Goal: Information Seeking & Learning: Stay updated

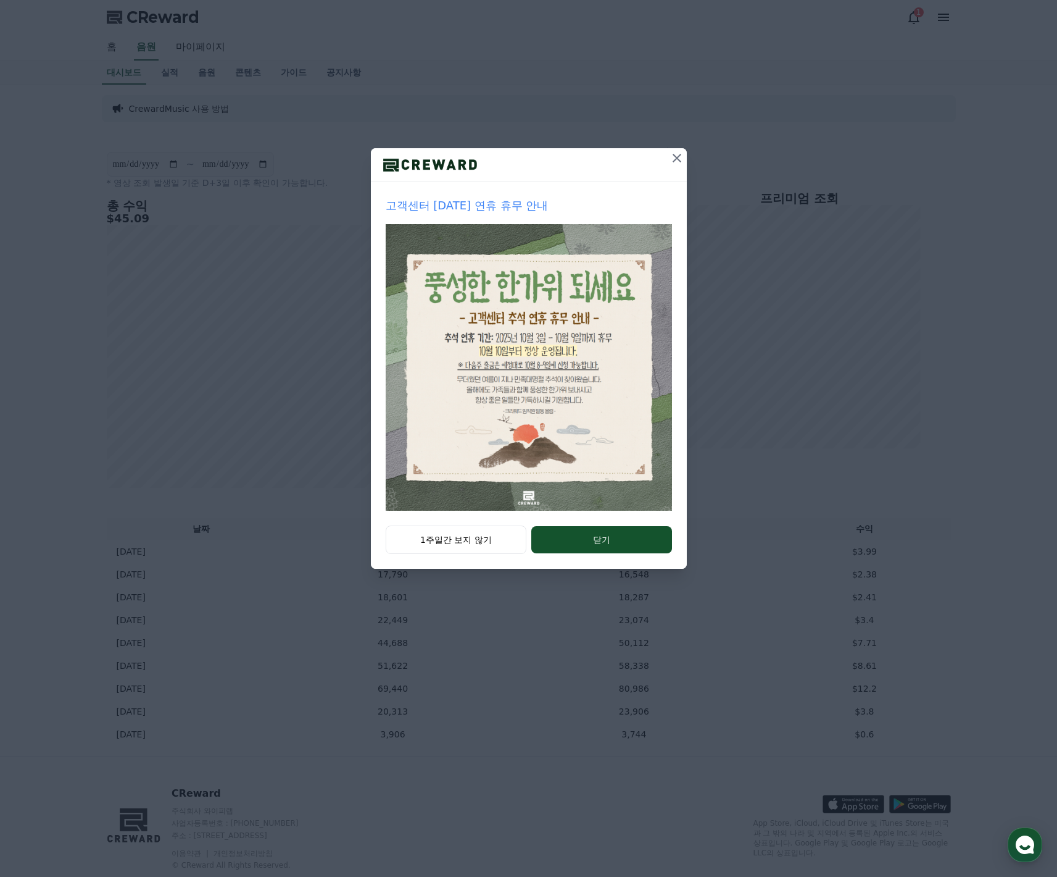
click at [673, 162] on icon at bounding box center [677, 158] width 15 height 15
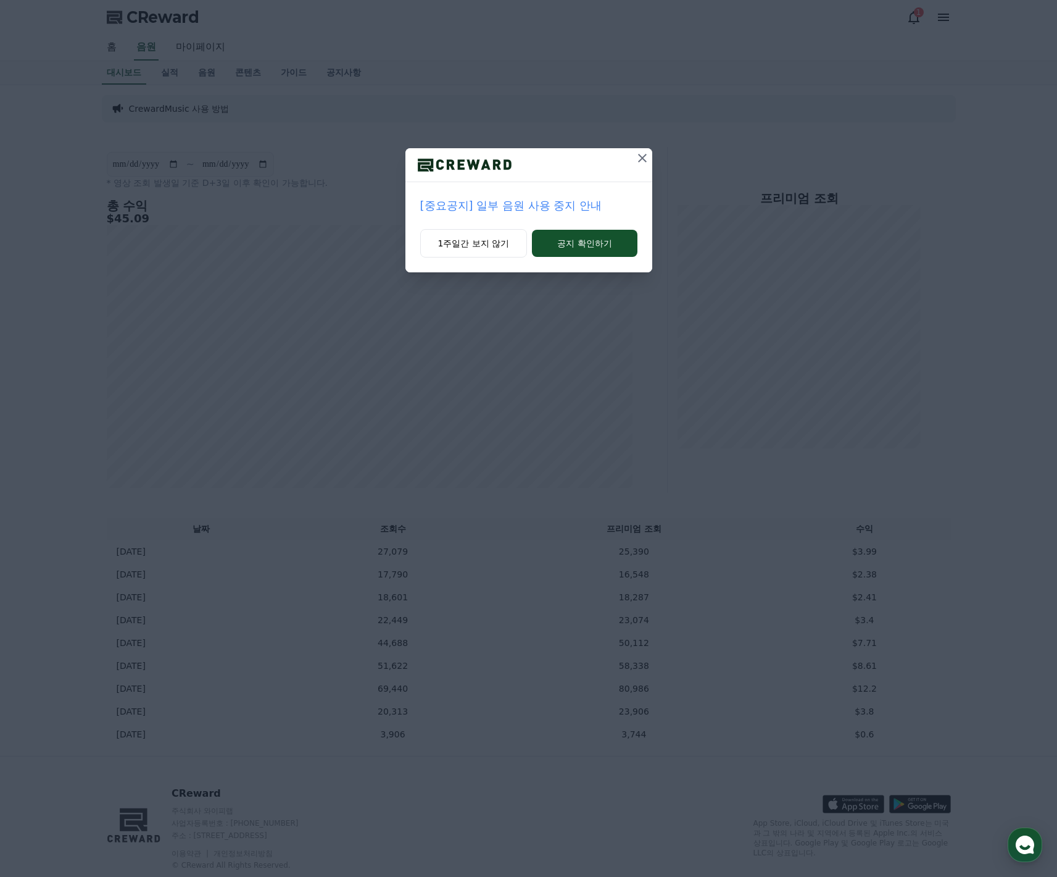
click at [645, 160] on icon at bounding box center [642, 158] width 9 height 9
click at [644, 160] on icon at bounding box center [643, 158] width 9 height 9
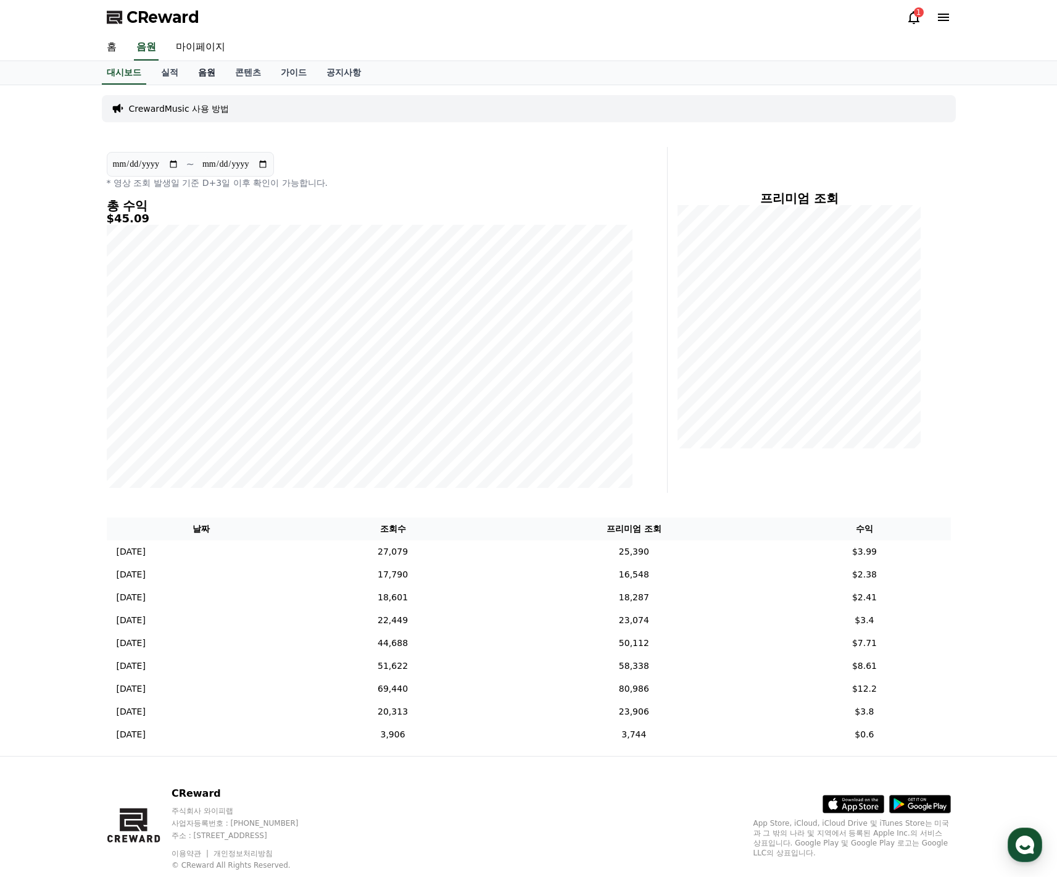
click at [206, 69] on link "음원" at bounding box center [206, 72] width 37 height 23
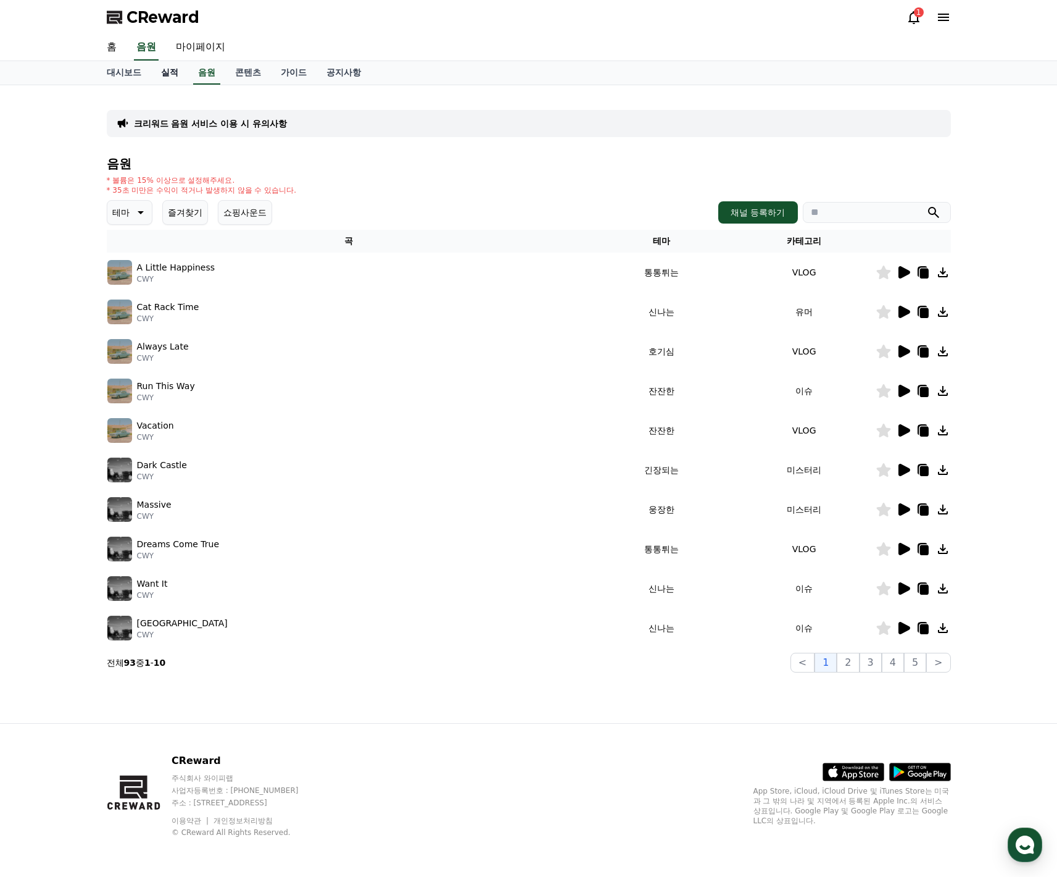
click at [162, 70] on link "실적" at bounding box center [169, 72] width 37 height 23
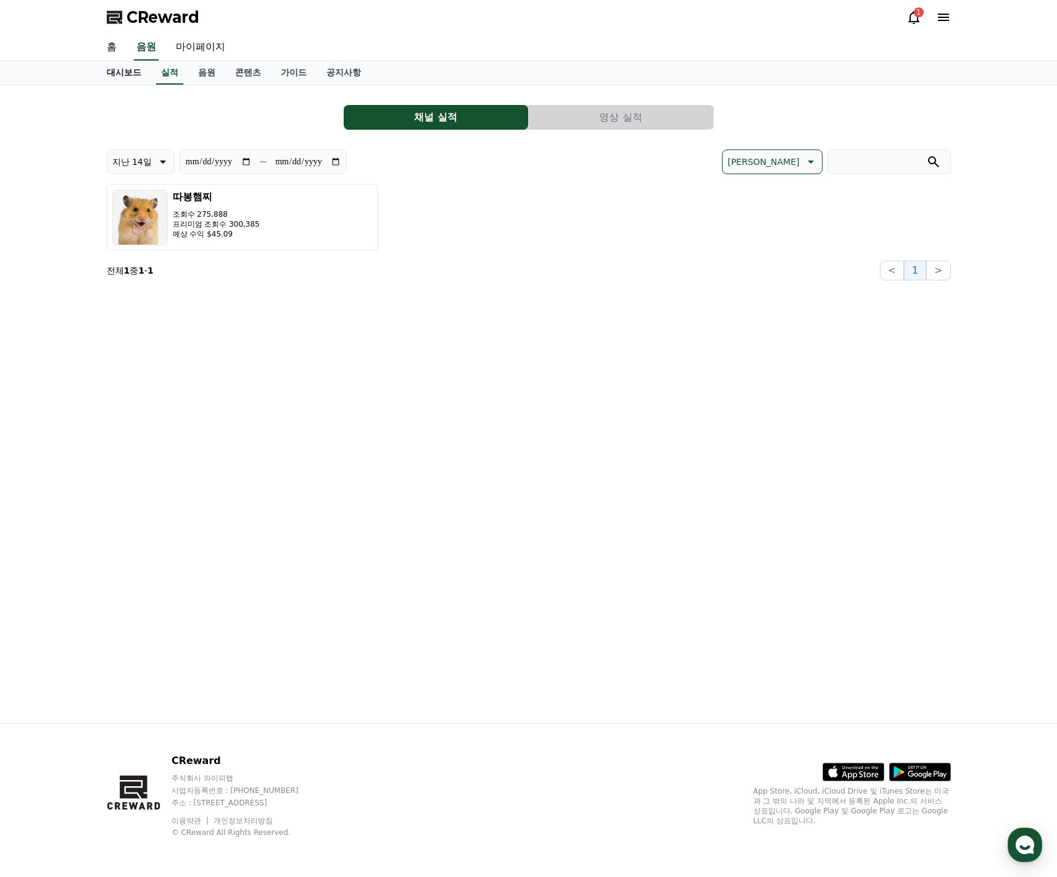
click at [123, 75] on link "대시보드" at bounding box center [124, 72] width 54 height 23
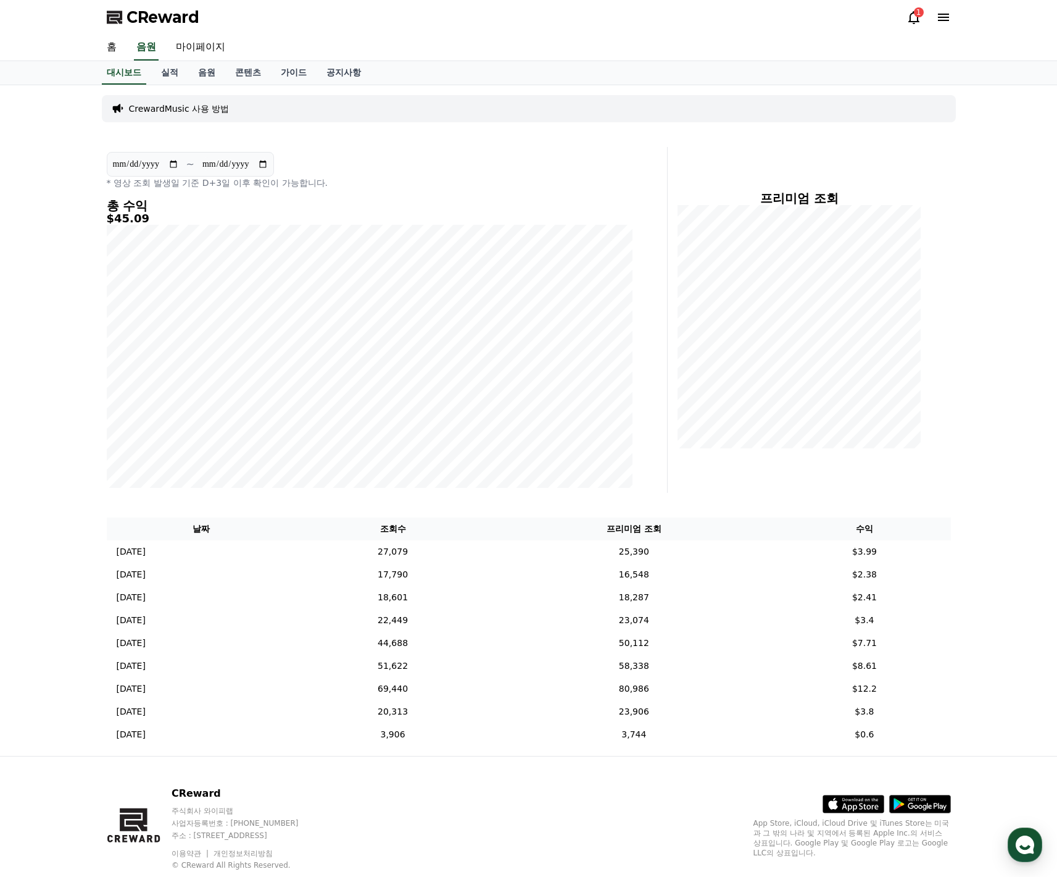
click at [348, 69] on link "공지사항" at bounding box center [344, 72] width 54 height 23
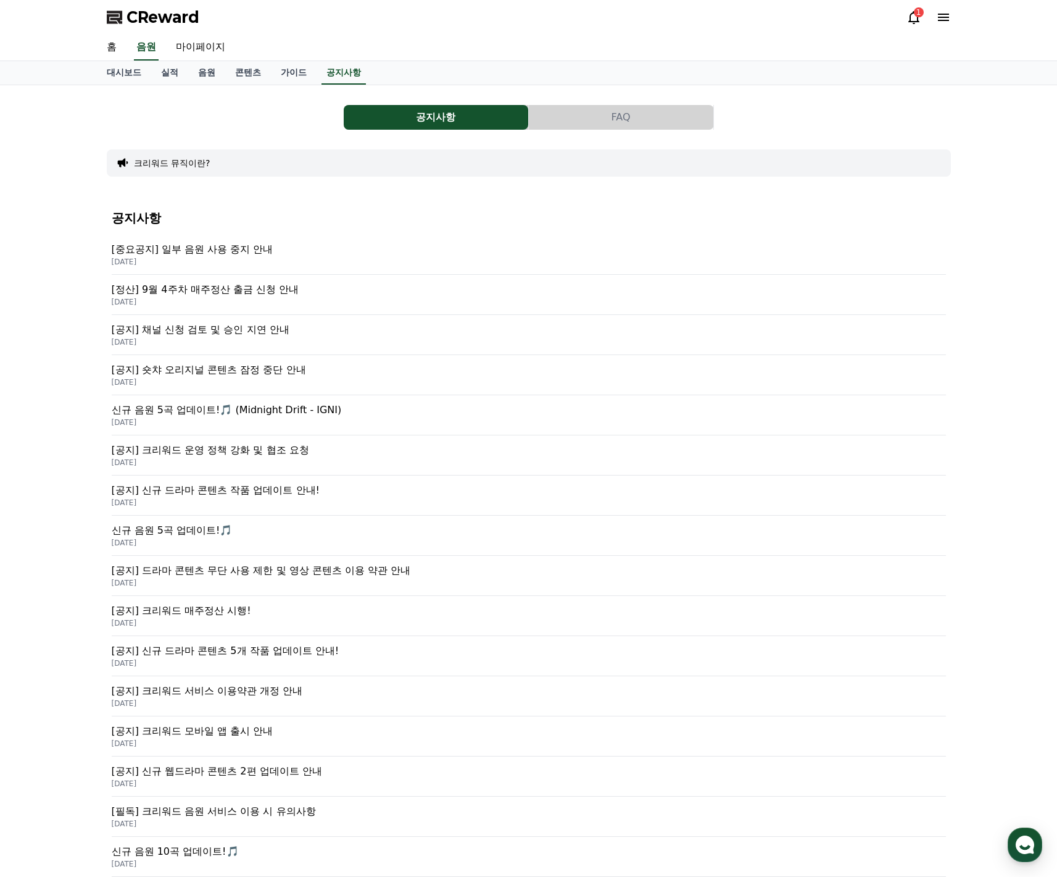
click at [194, 256] on p "[중요공지] 일부 음원 사용 중지 안내" at bounding box center [529, 249] width 835 height 15
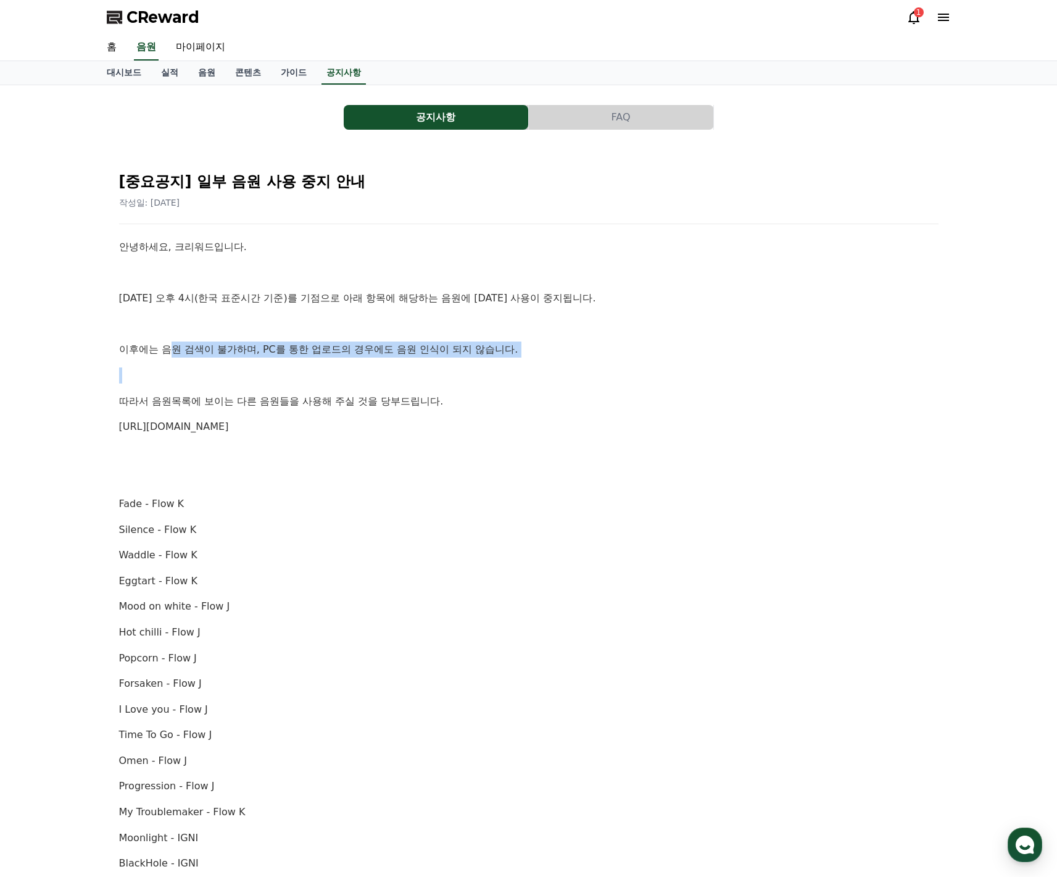
drag, startPoint x: 165, startPoint y: 351, endPoint x: 363, endPoint y: 359, distance: 198.3
click at [359, 356] on div "안녕하세요, 크리워드입니다. 10월 2일 오후 4시(한국 표준시간 기준)를 기점으로 아래 항목에 해당하는 음원에 대한 사용이 중지됩니다. 이후…" at bounding box center [529, 722] width 820 height 966
click at [366, 362] on div "안녕하세요, 크리워드입니다. 10월 2일 오후 4시(한국 표준시간 기준)를 기점으로 아래 항목에 해당하는 음원에 대한 사용이 중지됩니다. 이후…" at bounding box center [529, 722] width 820 height 966
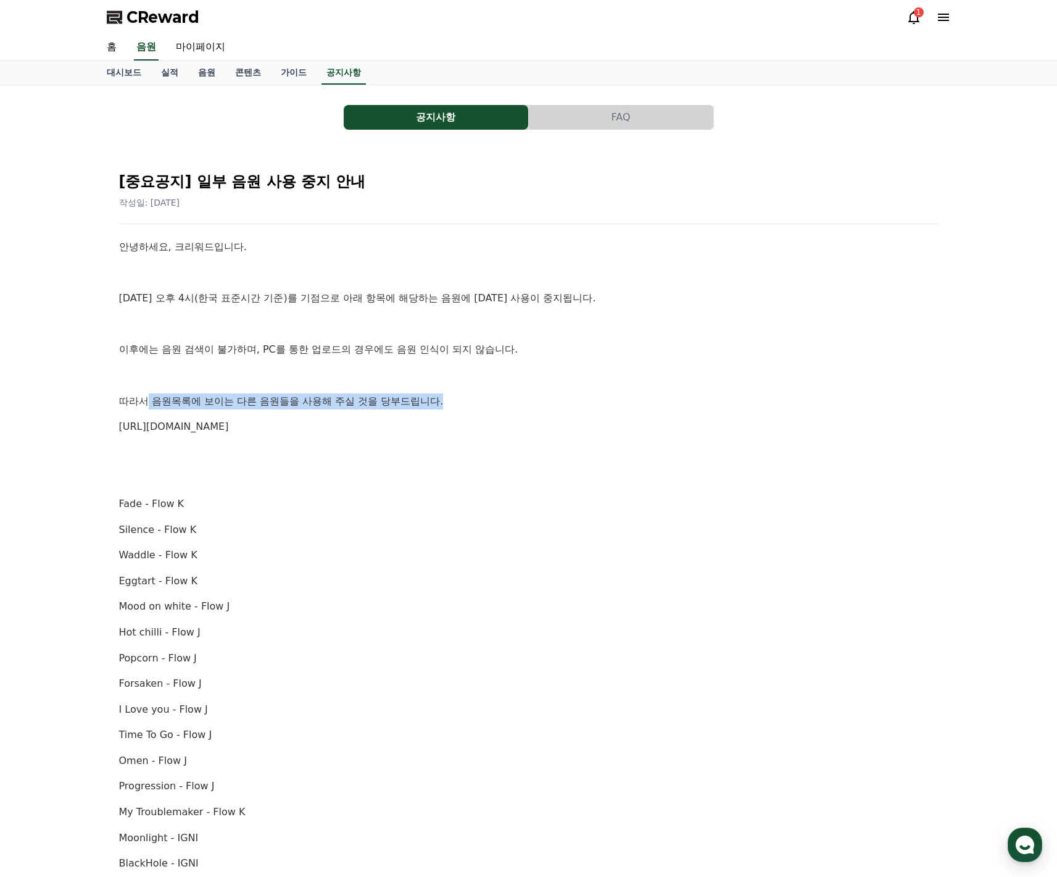
drag, startPoint x: 144, startPoint y: 401, endPoint x: 470, endPoint y: 409, distance: 326.0
click at [470, 409] on div "안녕하세요, 크리워드입니다. 10월 2일 오후 4시(한국 표준시간 기준)를 기점으로 아래 항목에 해당하는 음원에 대한 사용이 중지됩니다. 이후…" at bounding box center [529, 722] width 820 height 966
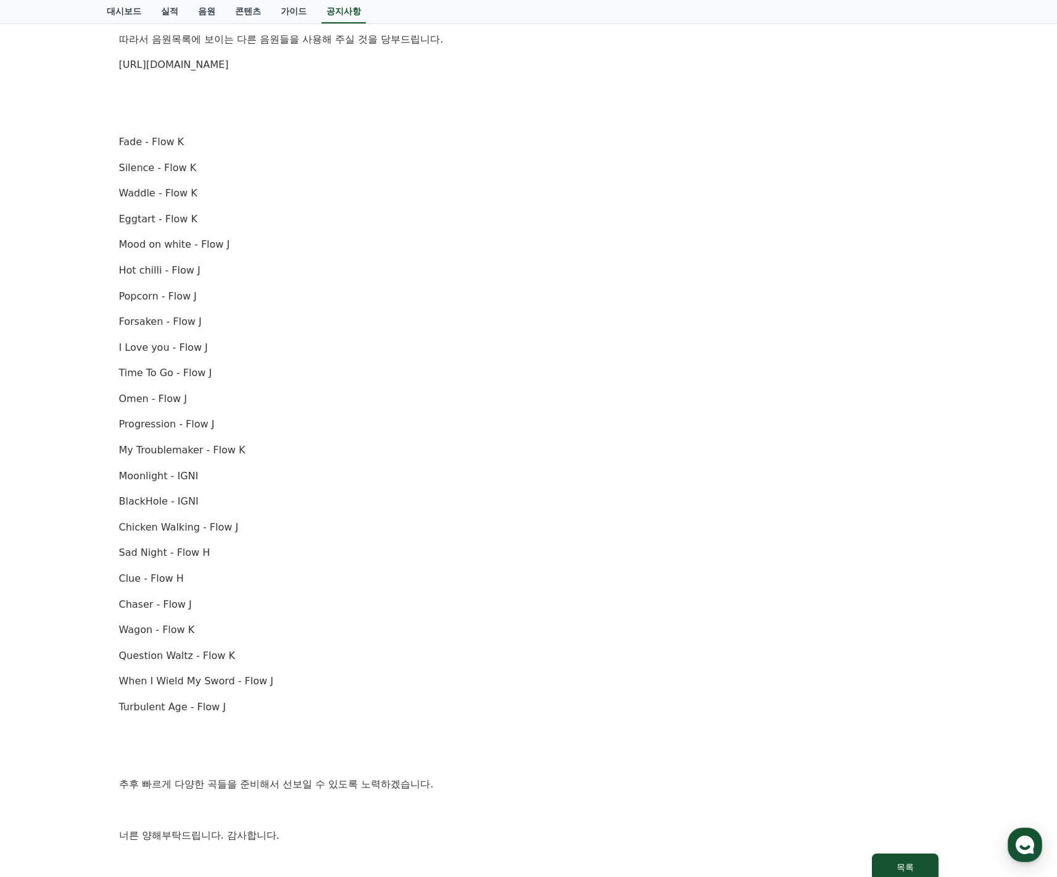
scroll to position [68, 0]
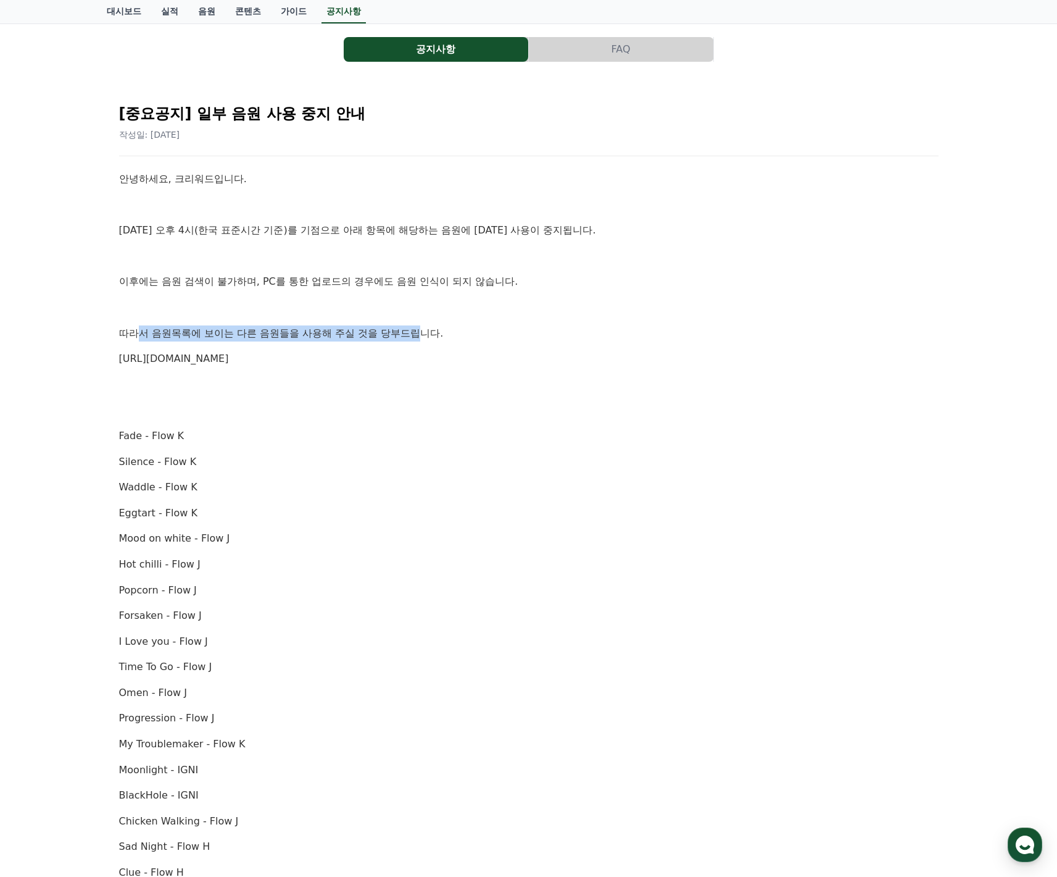
drag, startPoint x: 134, startPoint y: 328, endPoint x: 395, endPoint y: 328, distance: 261.1
click at [394, 329] on p "따라서 음원목록에 보이는 다른 음원들을 사용해 주실 것을 당부드립니다." at bounding box center [529, 333] width 820 height 16
click at [395, 328] on p "따라서 음원목록에 보이는 다른 음원들을 사용해 주실 것을 당부드립니다." at bounding box center [529, 333] width 820 height 16
drag, startPoint x: 191, startPoint y: 231, endPoint x: 356, endPoint y: 294, distance: 175.9
click at [361, 244] on div "안녕하세요, 크리워드입니다. 10월 2일 오후 4시(한국 표준시간 기준)를 기점으로 아래 항목에 해당하는 음원에 대한 사용이 중지됩니다. 이후…" at bounding box center [529, 654] width 820 height 966
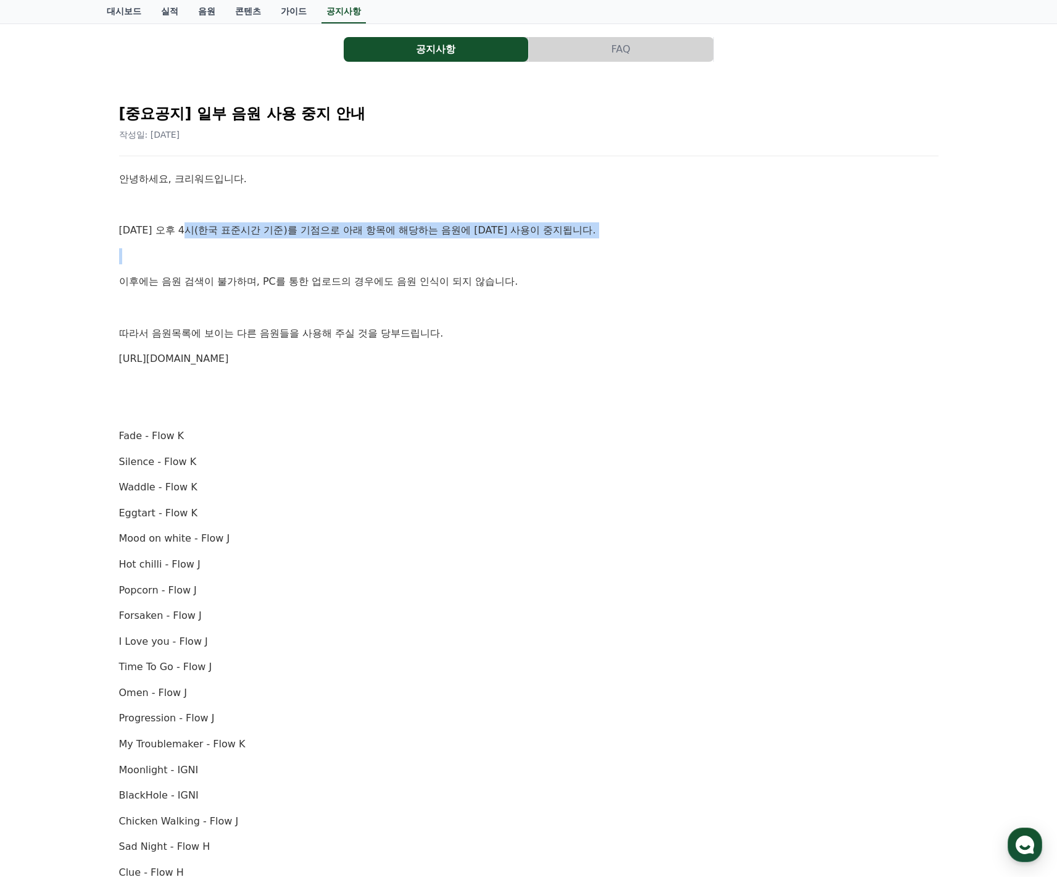
click at [352, 308] on p at bounding box center [529, 307] width 820 height 16
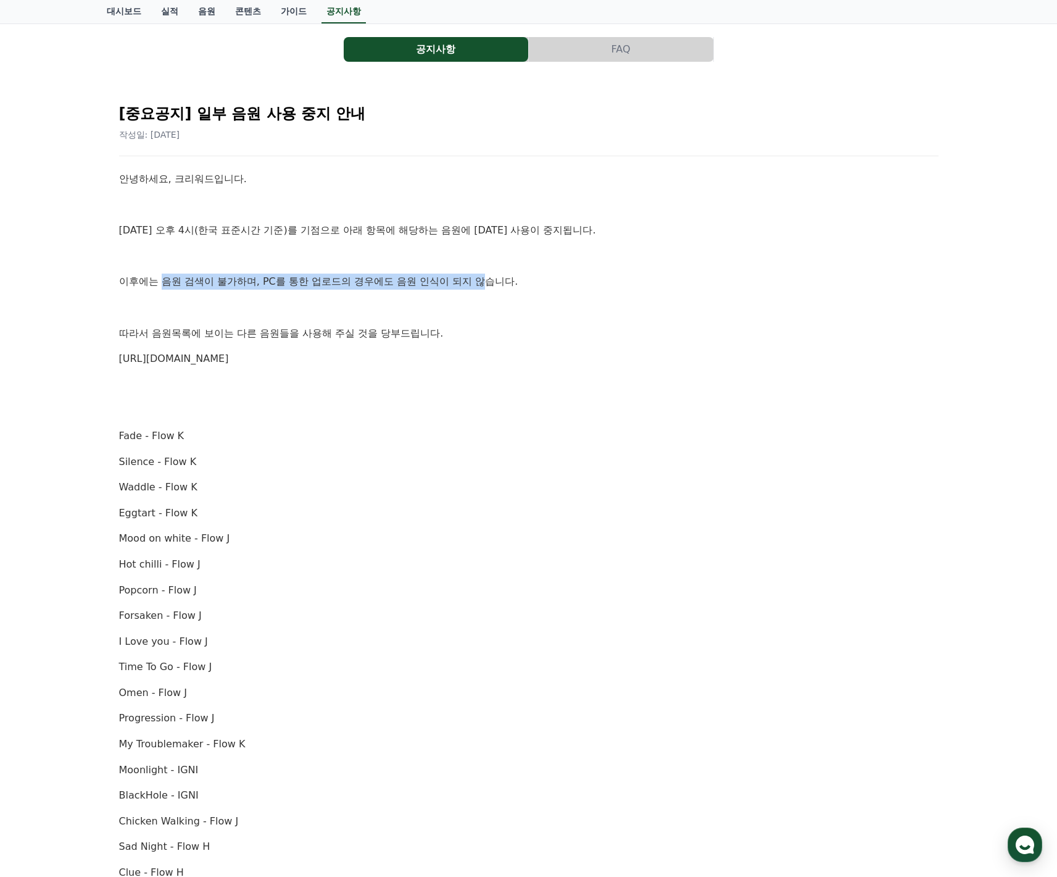
drag, startPoint x: 159, startPoint y: 275, endPoint x: 438, endPoint y: 283, distance: 279.1
click at [438, 282] on p "이후에는 음원 검색이 불가하며, PC를 통한 업로드의 경우에도 음원 인식이 되지 않습니다." at bounding box center [529, 281] width 820 height 16
drag, startPoint x: 438, startPoint y: 283, endPoint x: 439, endPoint y: 291, distance: 7.5
click at [438, 284] on p "이후에는 음원 검색이 불가하며, PC를 통한 업로드의 경우에도 음원 인식이 되지 않습니다." at bounding box center [529, 281] width 820 height 16
drag, startPoint x: 192, startPoint y: 231, endPoint x: 315, endPoint y: 291, distance: 137.5
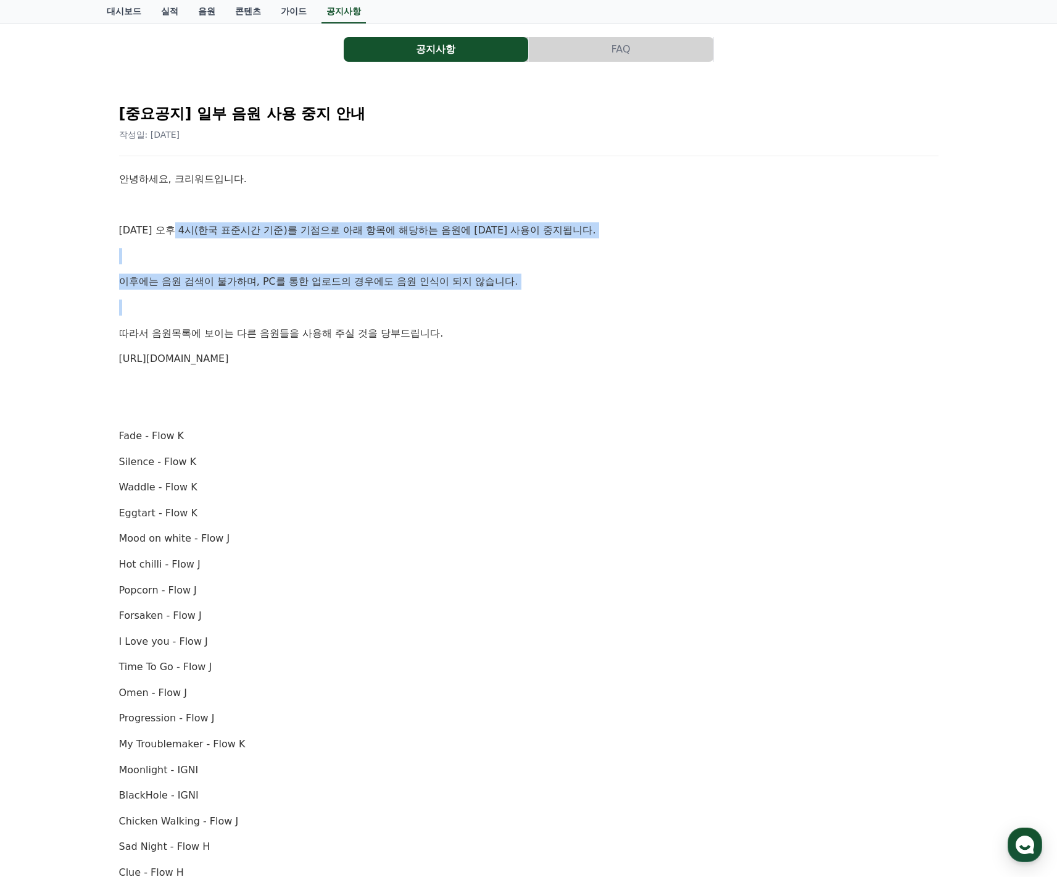
click at [315, 291] on div "안녕하세요, 크리워드입니다. 10월 2일 오후 4시(한국 표준시간 기준)를 기점으로 아래 항목에 해당하는 음원에 대한 사용이 중지됩니다. 이후…" at bounding box center [529, 654] width 820 height 966
click at [316, 291] on div "안녕하세요, 크리워드입니다. 10월 2일 오후 4시(한국 표준시간 기준)를 기점으로 아래 항목에 해당하는 음원에 대한 사용이 중지됩니다. 이후…" at bounding box center [529, 654] width 820 height 966
drag, startPoint x: 196, startPoint y: 230, endPoint x: 302, endPoint y: 241, distance: 106.8
click at [301, 240] on div "안녕하세요, 크리워드입니다. 10월 2일 오후 4시(한국 표준시간 기준)를 기점으로 아래 항목에 해당하는 음원에 대한 사용이 중지됩니다. 이후…" at bounding box center [529, 654] width 820 height 966
click at [303, 244] on div "안녕하세요, 크리워드입니다. 10월 2일 오후 4시(한국 표준시간 기준)를 기점으로 아래 항목에 해당하는 음원에 대한 사용이 중지됩니다. 이후…" at bounding box center [529, 654] width 820 height 966
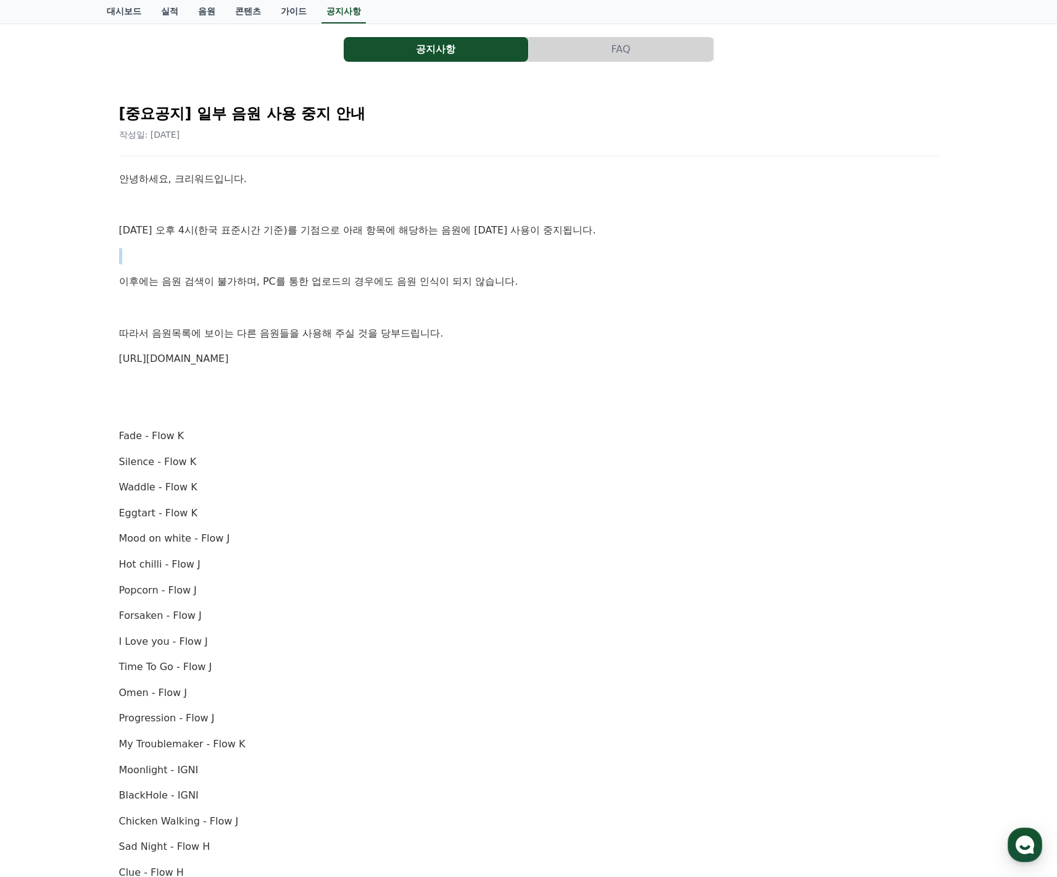
drag, startPoint x: 323, startPoint y: 295, endPoint x: 333, endPoint y: 297, distance: 10.0
click at [333, 297] on div "안녕하세요, 크리워드입니다. 10월 2일 오후 4시(한국 표준시간 기준)를 기점으로 아래 항목에 해당하는 음원에 대한 사용이 중지됩니다. 이후…" at bounding box center [529, 654] width 820 height 966
click at [334, 297] on div "안녕하세요, 크리워드입니다. 10월 2일 오후 4시(한국 표준시간 기준)를 기점으로 아래 항목에 해당하는 음원에 대한 사용이 중지됩니다. 이후…" at bounding box center [529, 654] width 820 height 966
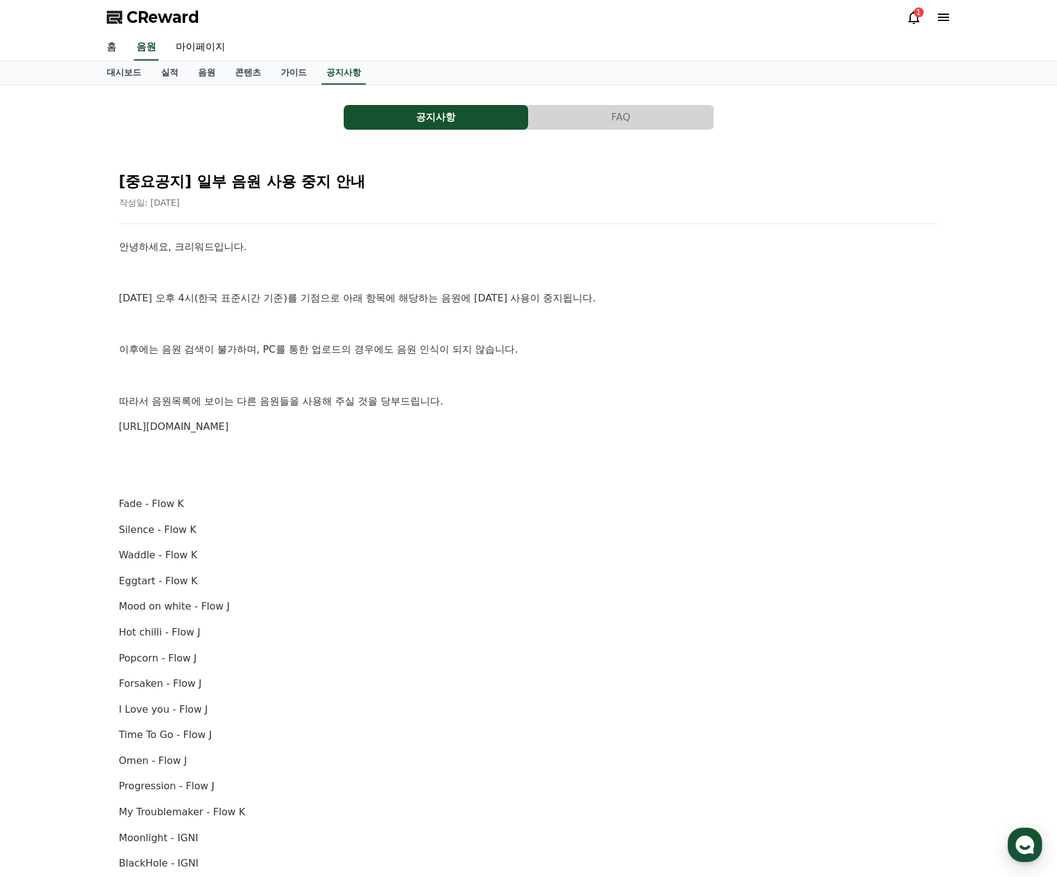
click at [843, 470] on p at bounding box center [529, 478] width 820 height 16
click at [194, 75] on link "음원" at bounding box center [206, 72] width 37 height 23
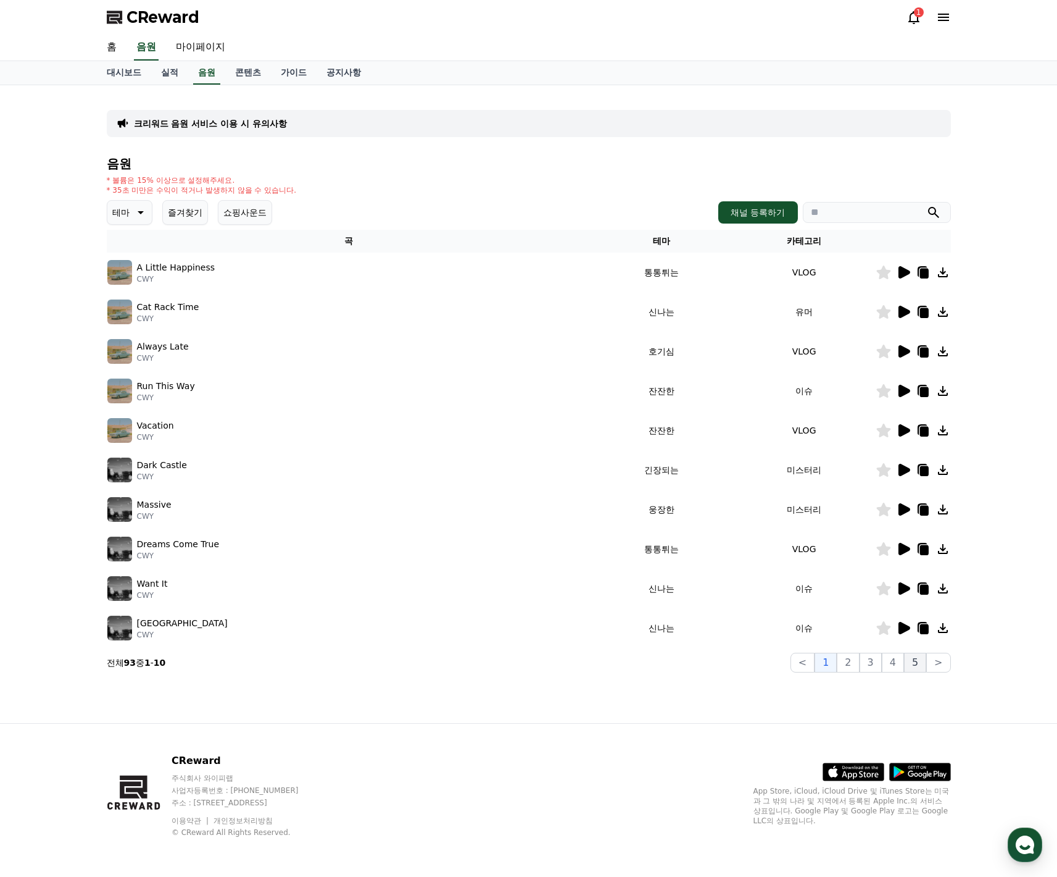
click at [912, 659] on button "5" at bounding box center [915, 662] width 22 height 20
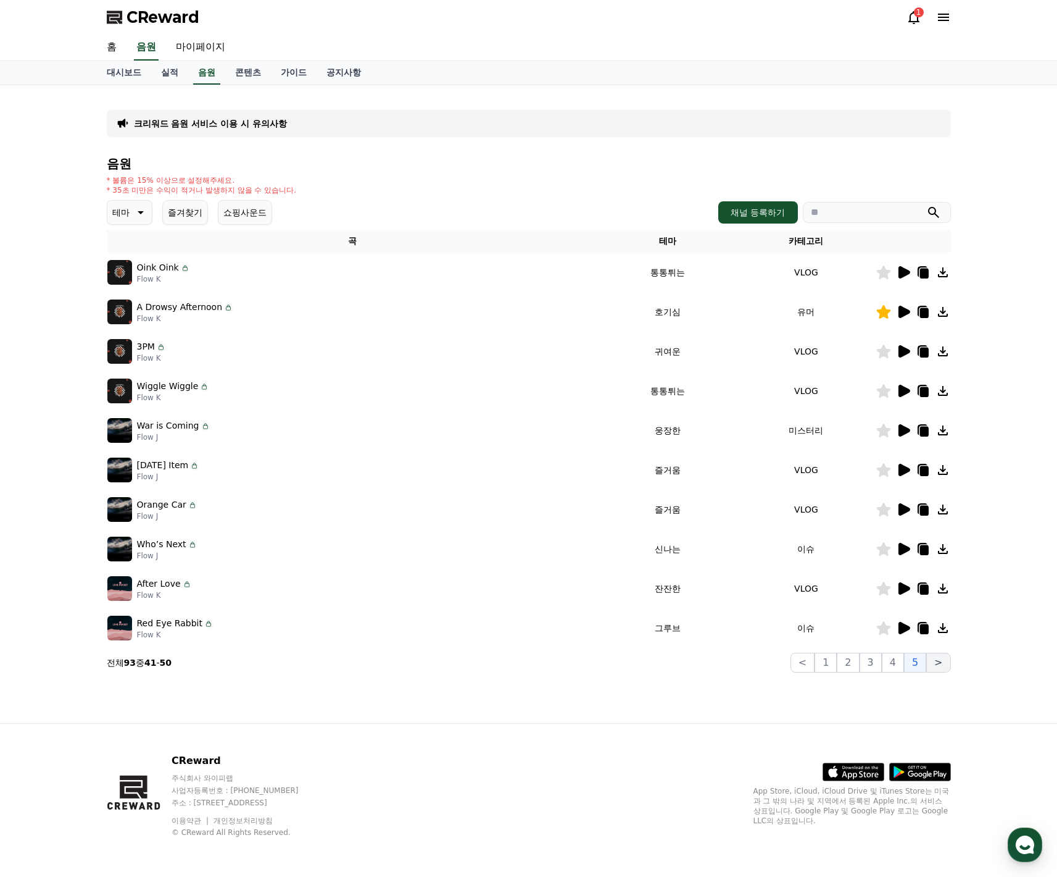
click at [935, 663] on button ">" at bounding box center [939, 662] width 24 height 20
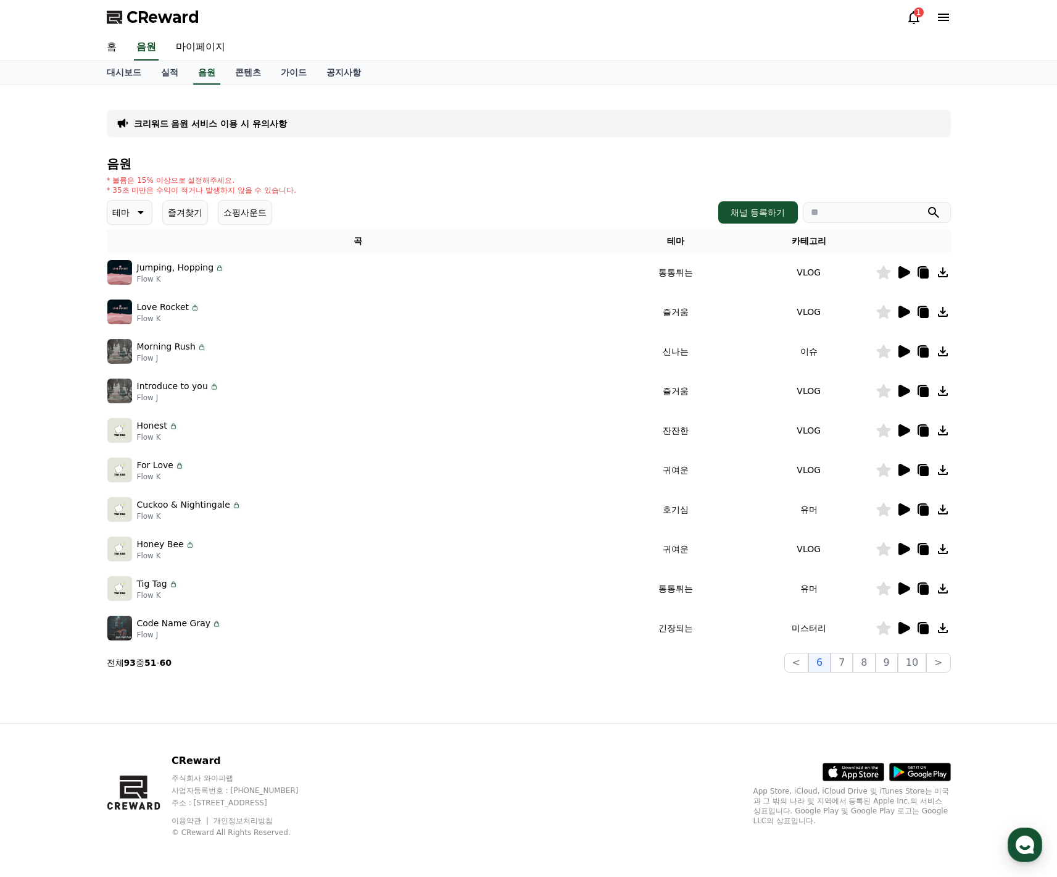
click at [796, 662] on button "<" at bounding box center [797, 662] width 24 height 20
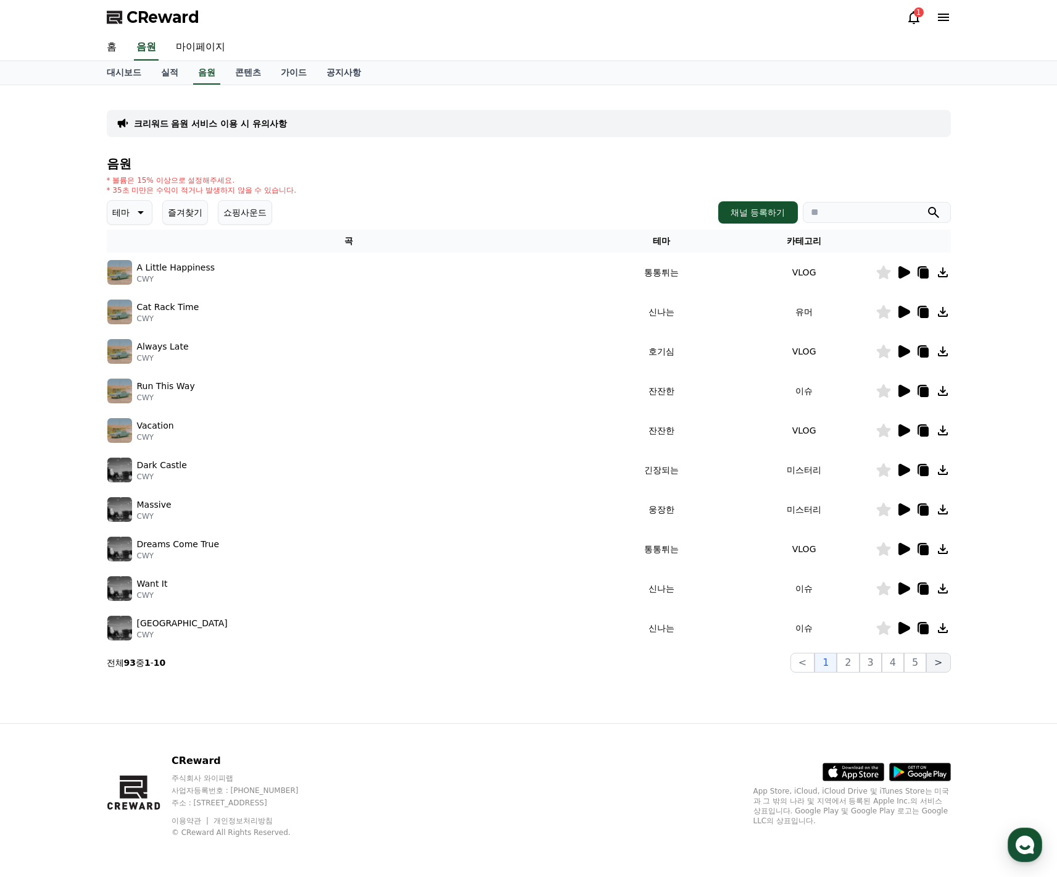
click at [936, 662] on button ">" at bounding box center [939, 662] width 24 height 20
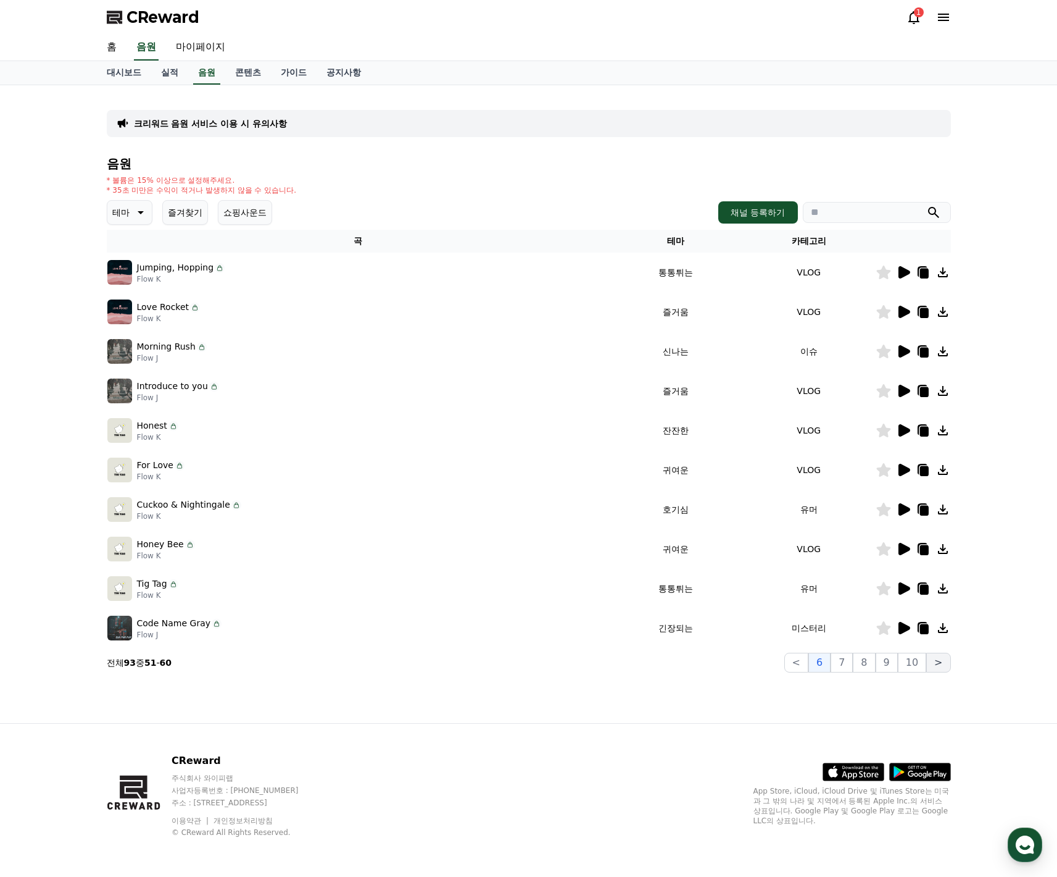
click at [938, 664] on button ">" at bounding box center [939, 662] width 24 height 20
click at [923, 663] on button "10" at bounding box center [912, 662] width 28 height 20
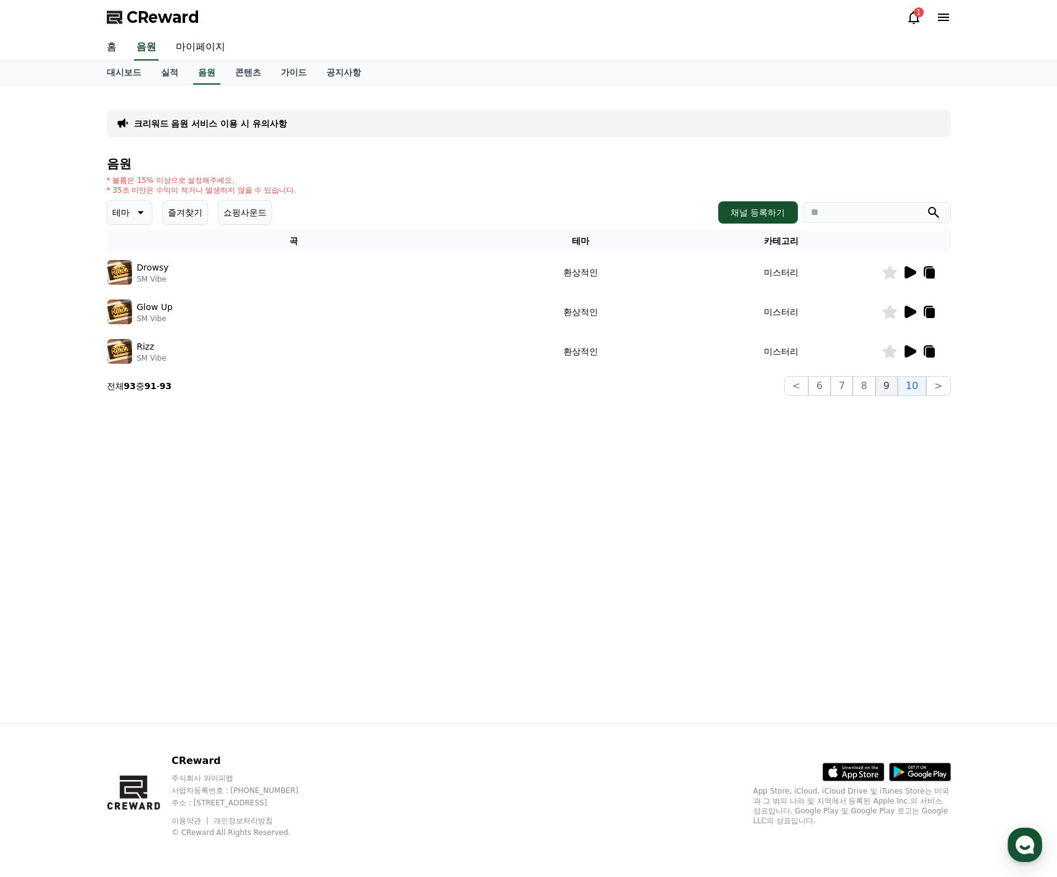
click at [898, 383] on button "9" at bounding box center [887, 386] width 22 height 20
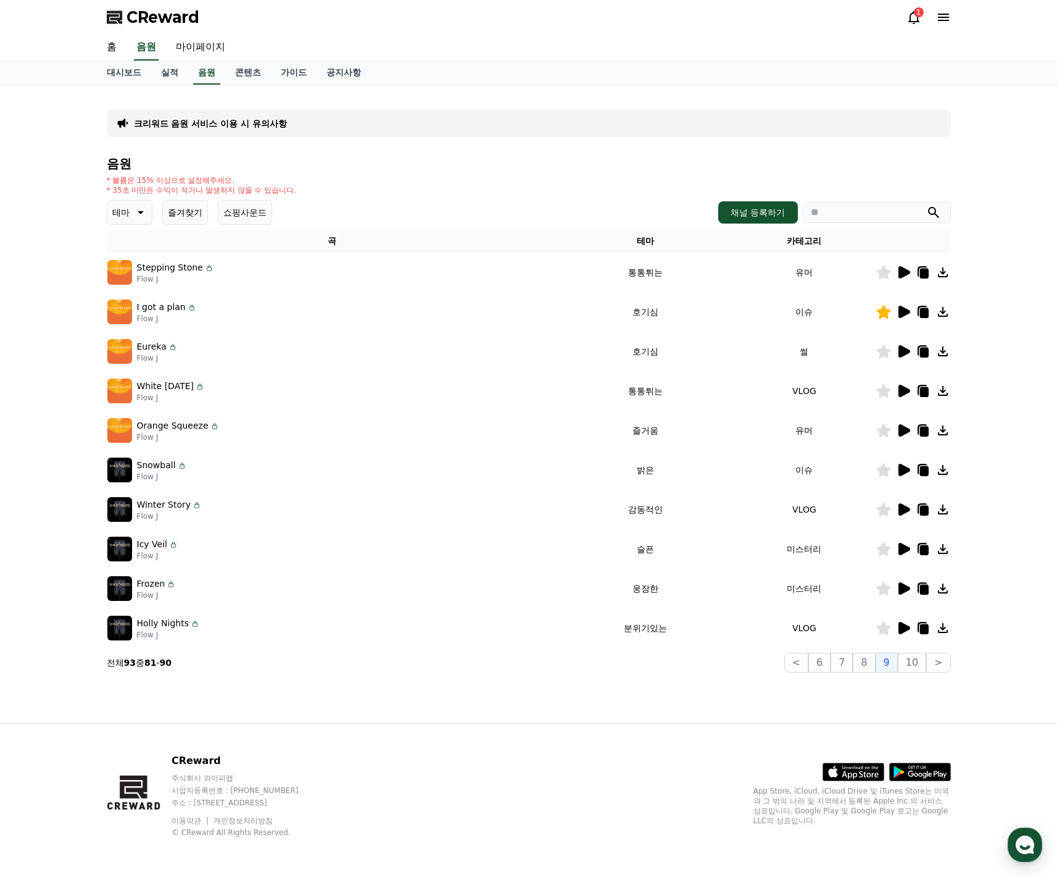
click at [131, 312] on img at bounding box center [119, 311] width 25 height 25
click at [151, 306] on p "I got a plan" at bounding box center [161, 307] width 49 height 13
click at [901, 312] on icon at bounding box center [905, 312] width 12 height 12
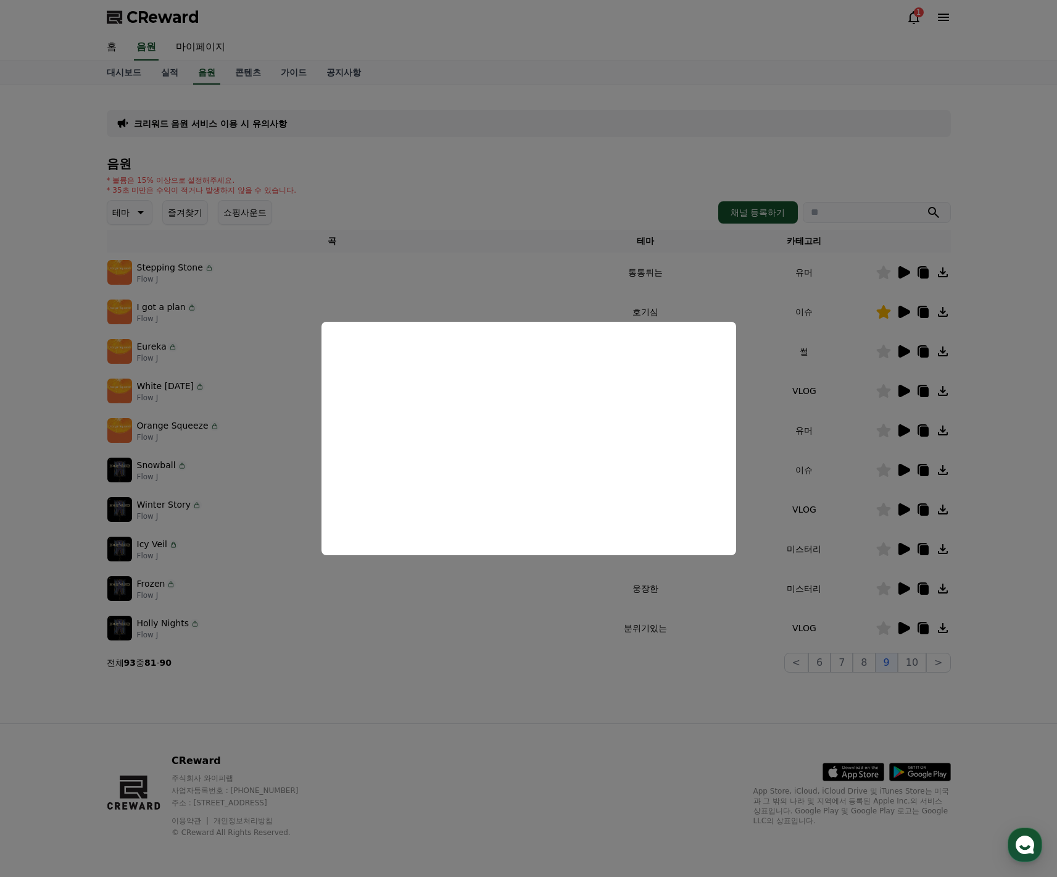
click at [530, 601] on button "close modal" at bounding box center [528, 438] width 1057 height 877
drag, startPoint x: 527, startPoint y: 593, endPoint x: 485, endPoint y: 413, distance: 185.1
click at [486, 413] on td "Orange Squeeze Flow J" at bounding box center [332, 430] width 451 height 40
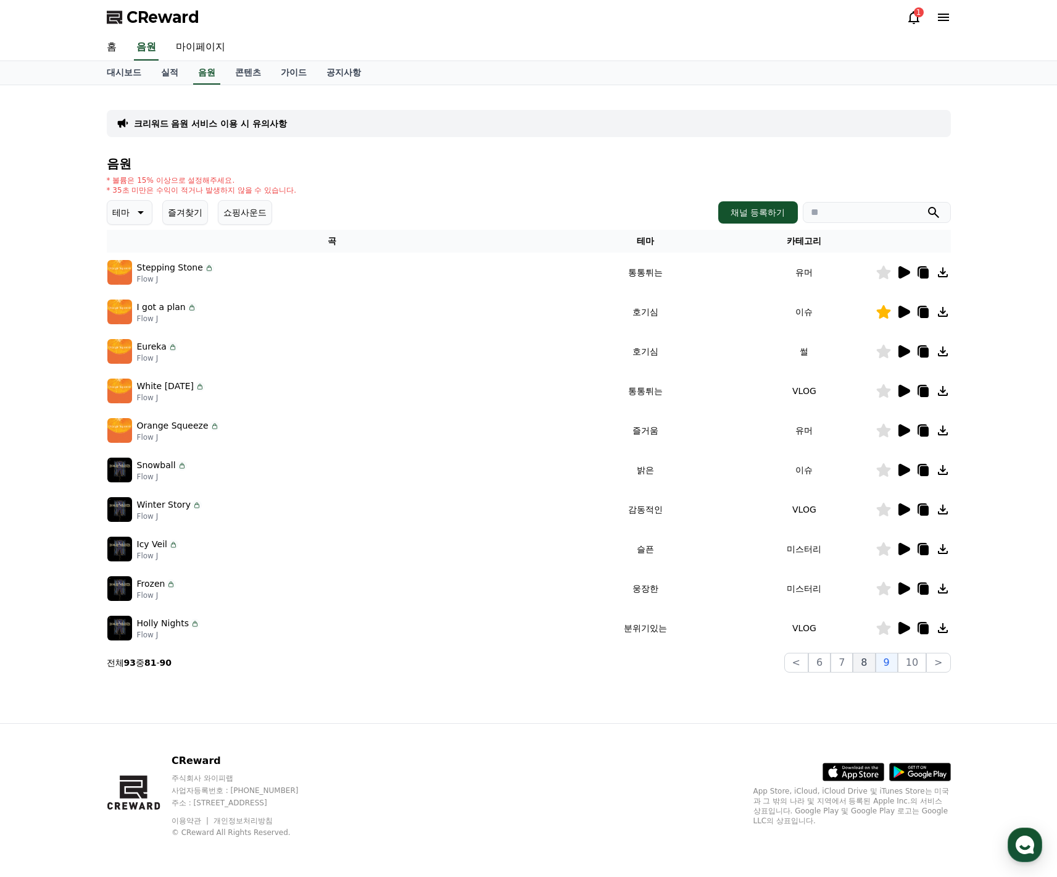
click at [864, 669] on button "8" at bounding box center [864, 662] width 22 height 20
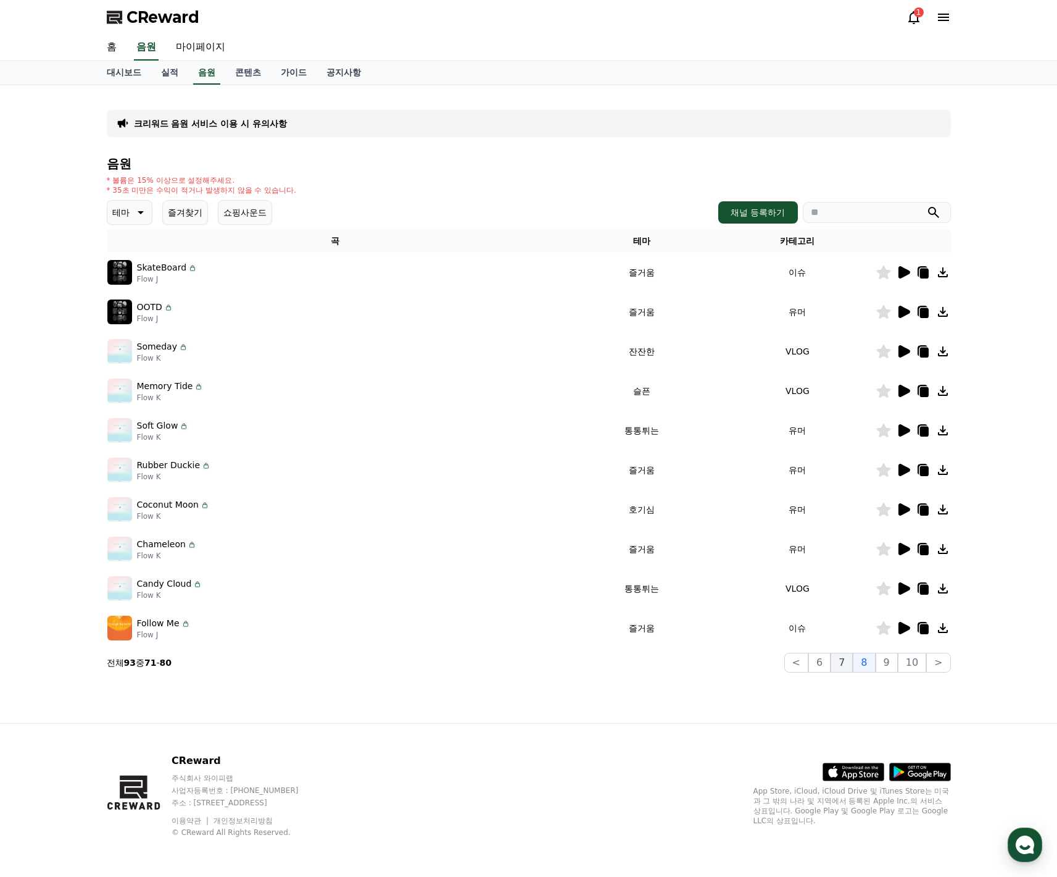
click at [844, 667] on button "7" at bounding box center [842, 662] width 22 height 20
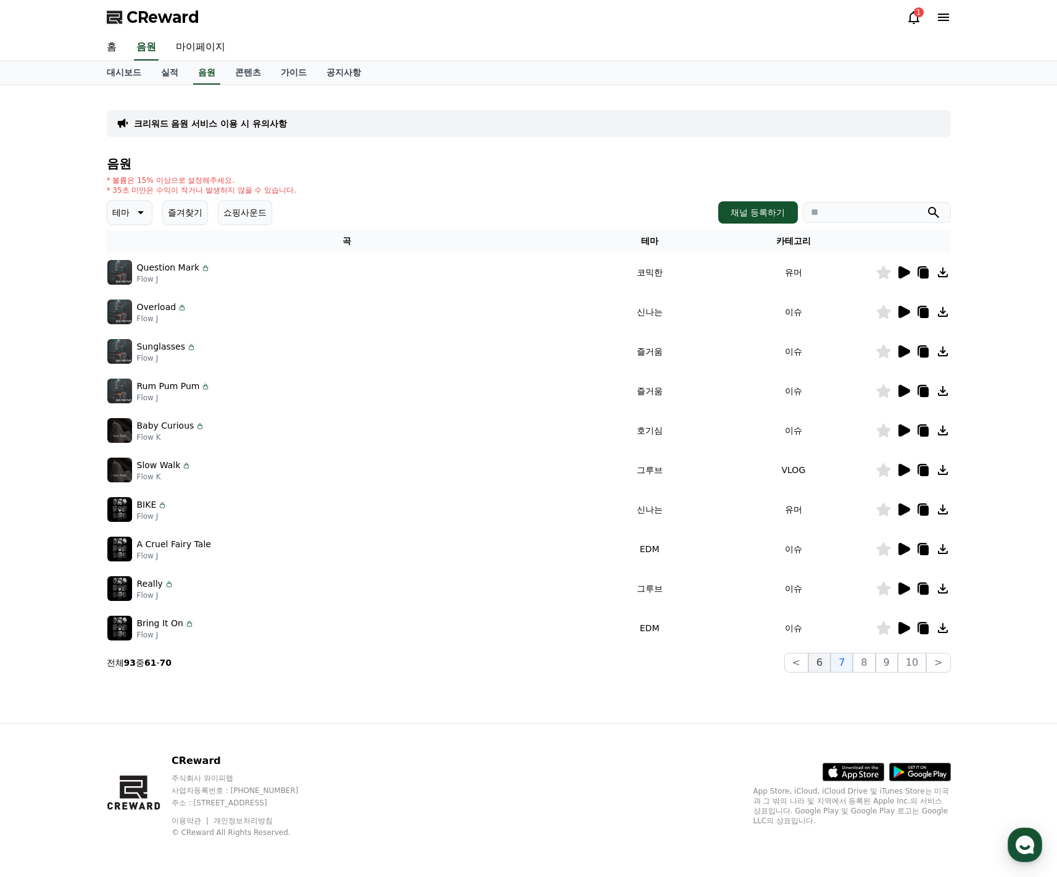
click at [827, 667] on button "6" at bounding box center [820, 662] width 22 height 20
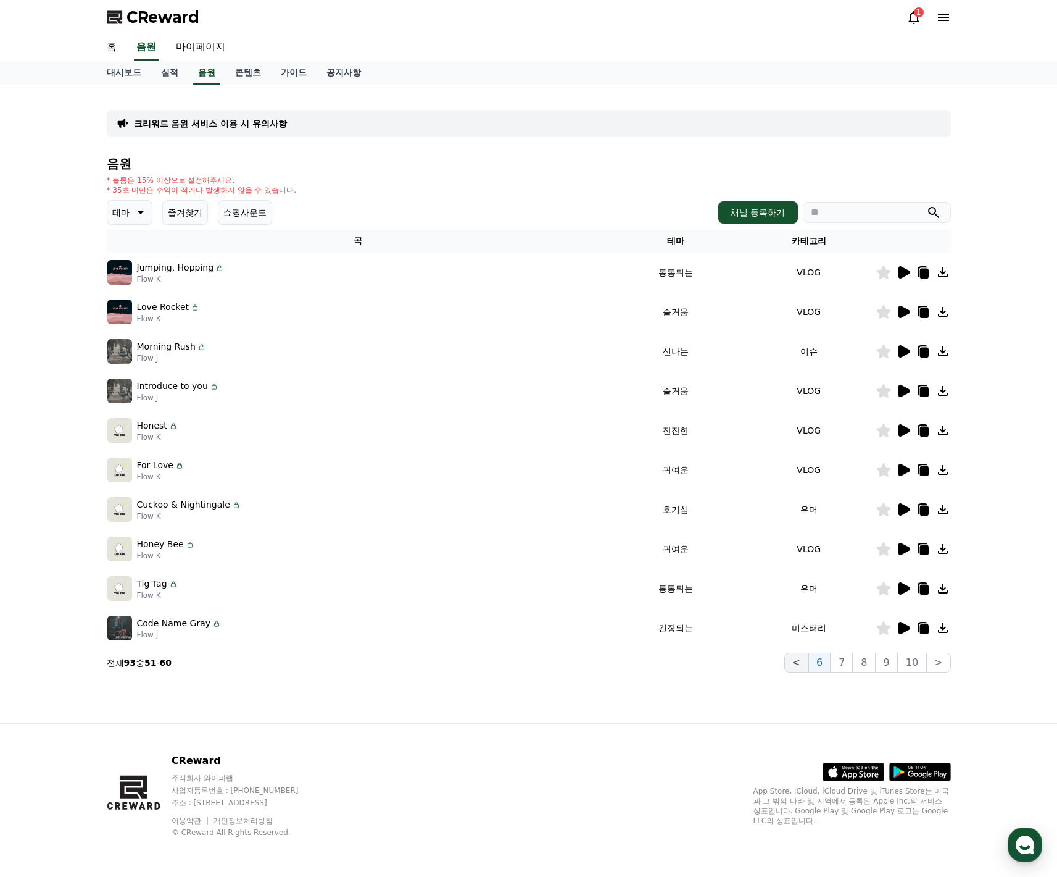
click at [809, 663] on button "<" at bounding box center [797, 662] width 24 height 20
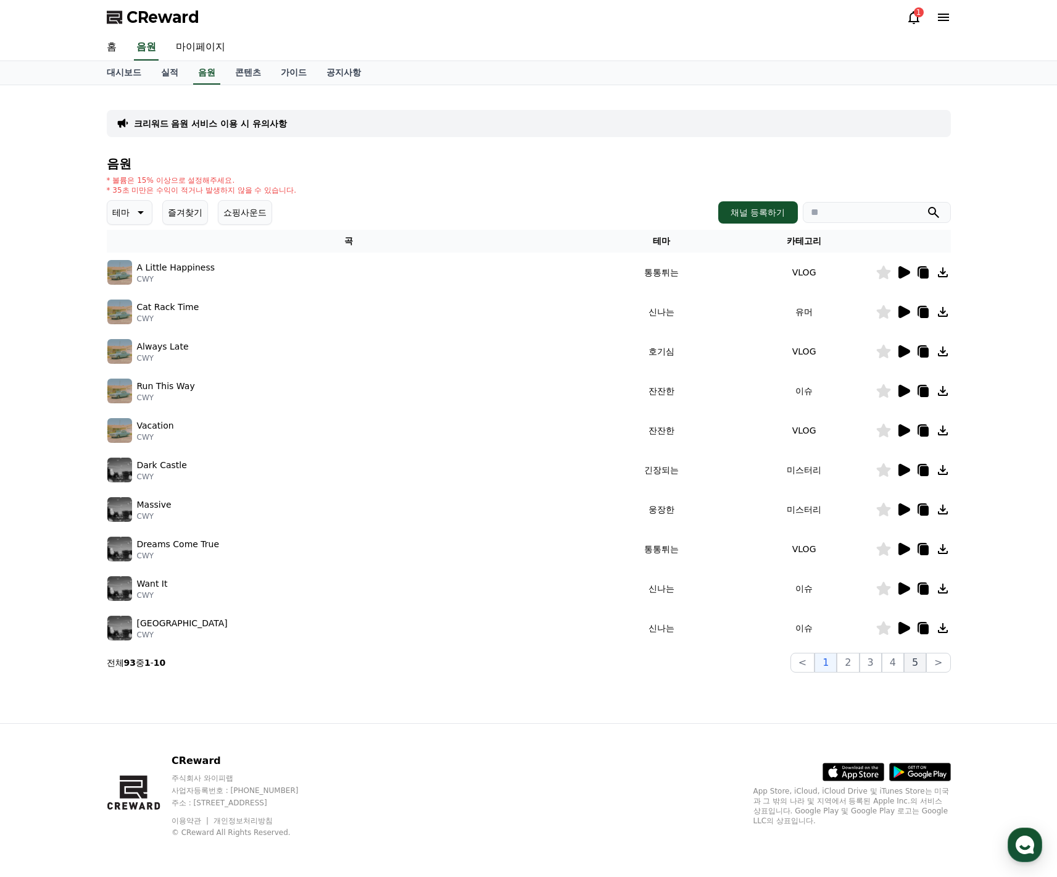
click at [915, 669] on button "5" at bounding box center [915, 662] width 22 height 20
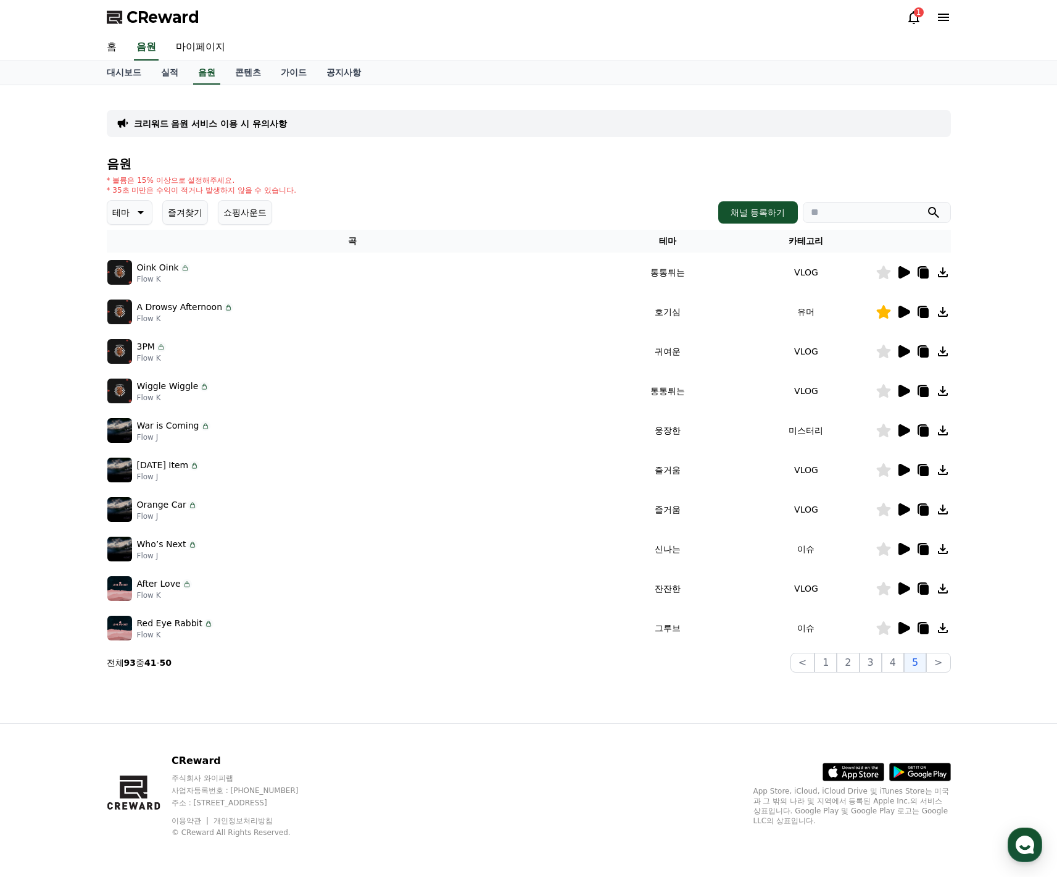
click at [911, 311] on div at bounding box center [914, 311] width 74 height 15
click at [908, 311] on icon at bounding box center [905, 312] width 12 height 12
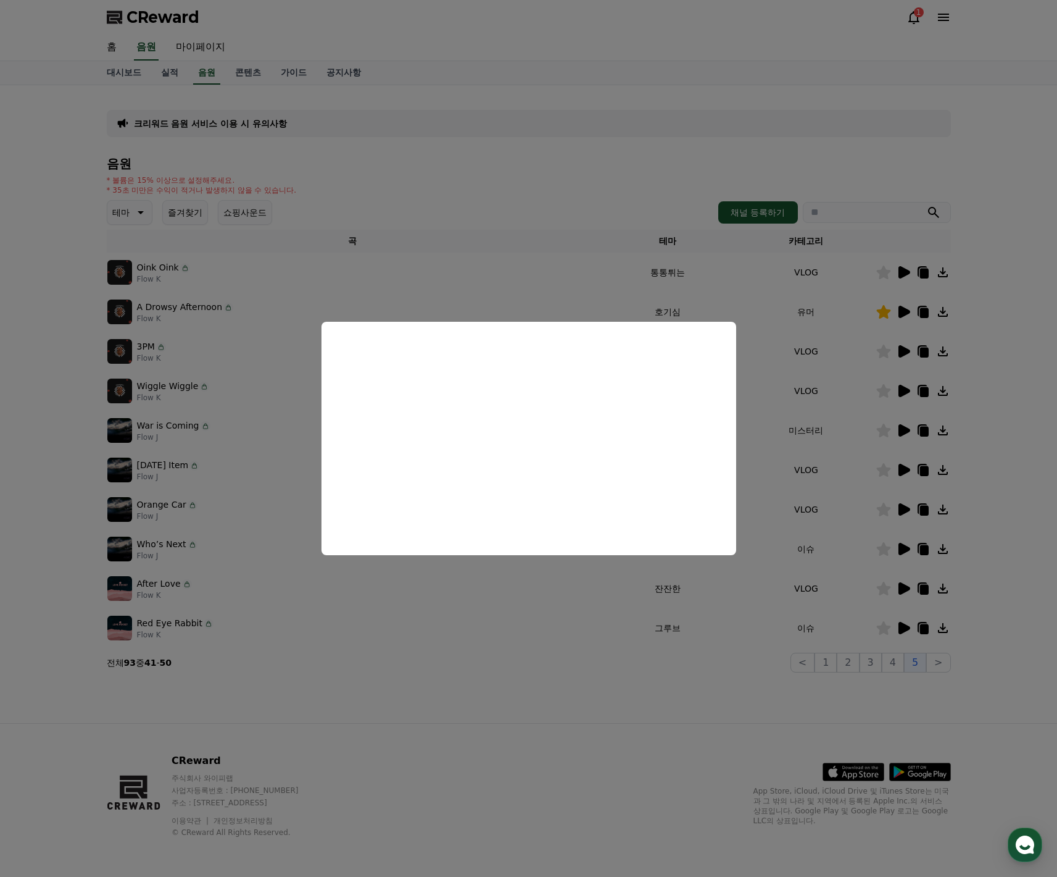
click at [470, 269] on button "close modal" at bounding box center [528, 438] width 1057 height 877
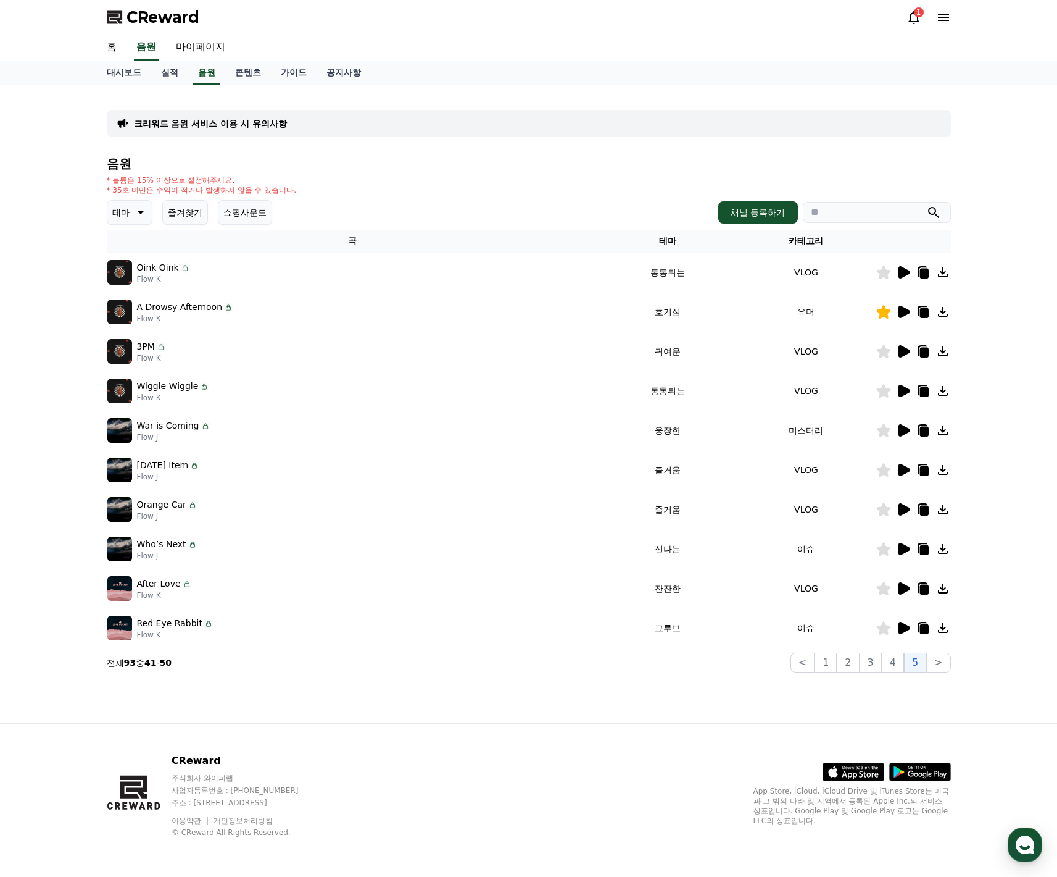
click at [901, 351] on icon at bounding box center [905, 351] width 12 height 12
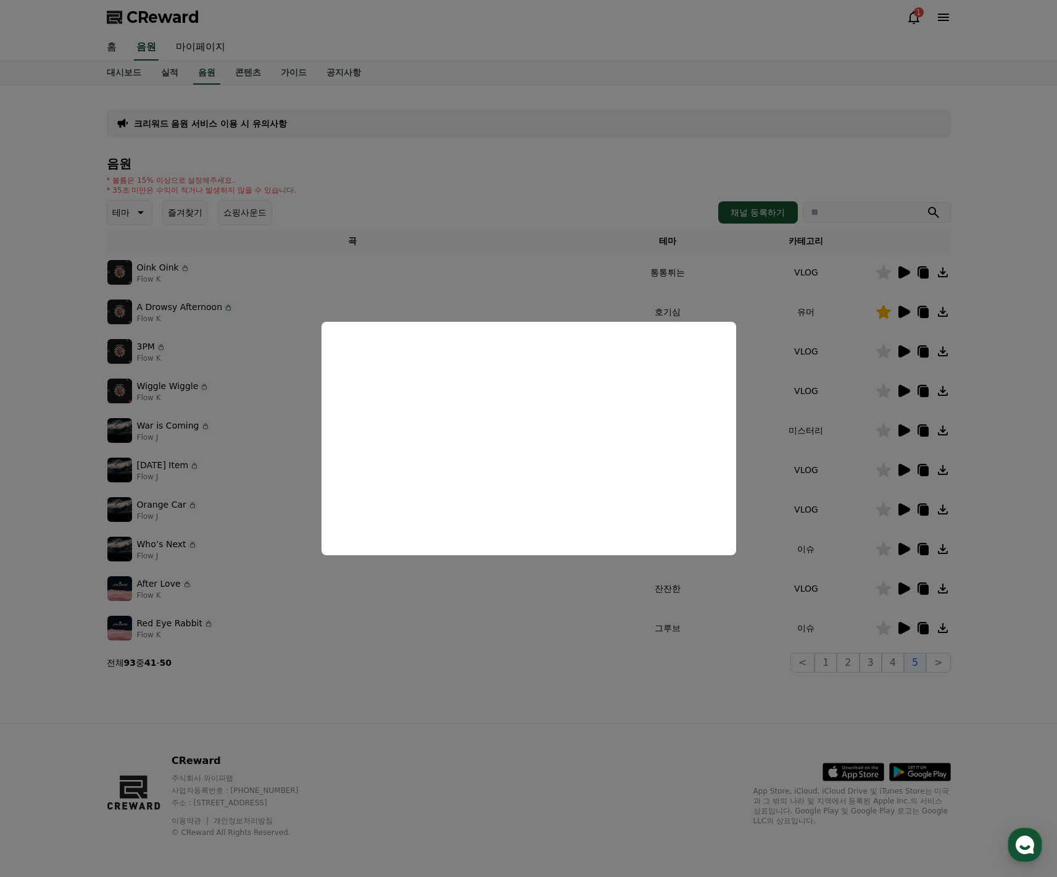
click at [507, 279] on button "close modal" at bounding box center [528, 438] width 1057 height 877
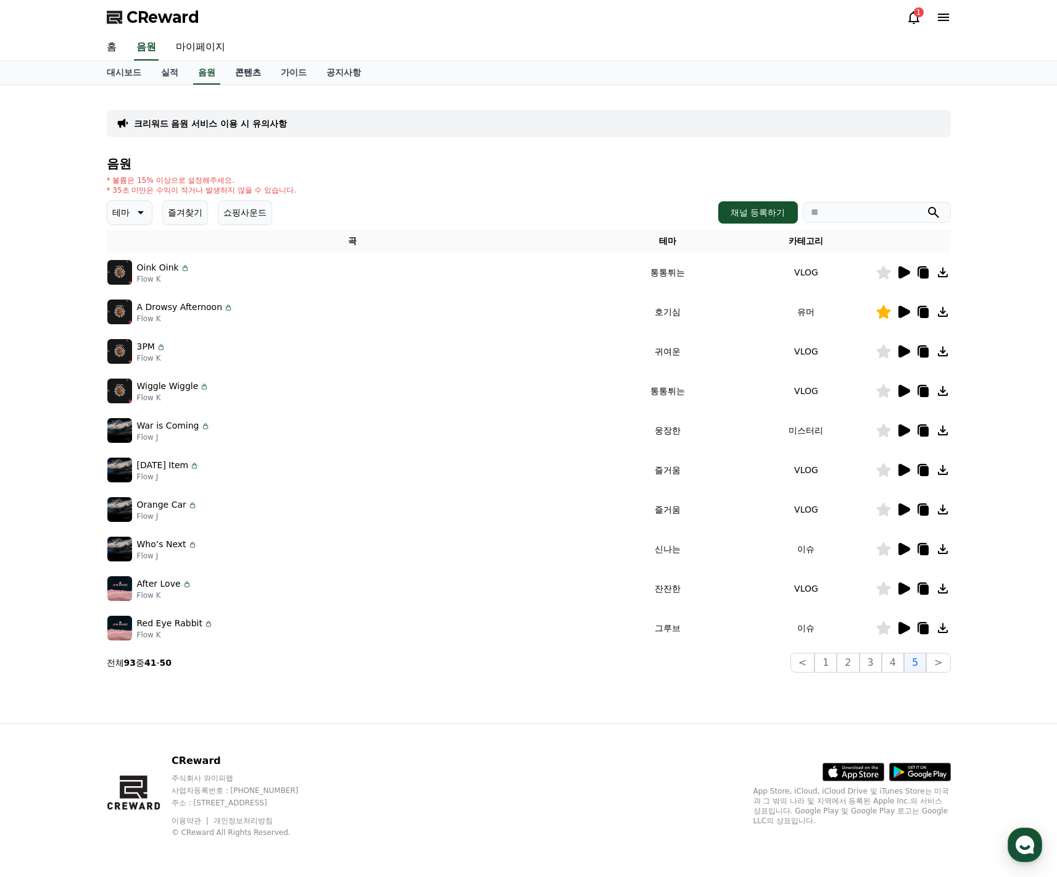
click at [236, 80] on link "콘텐츠" at bounding box center [248, 72] width 46 height 23
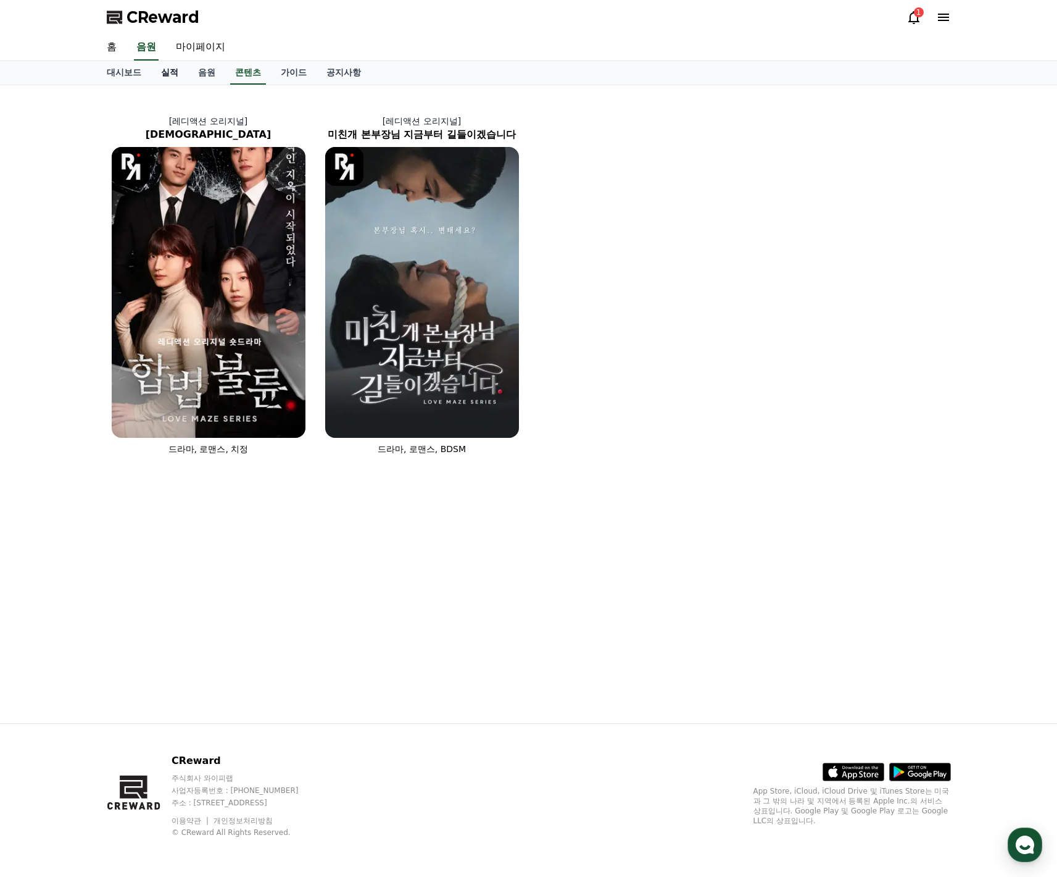
click at [161, 80] on link "실적" at bounding box center [169, 72] width 37 height 23
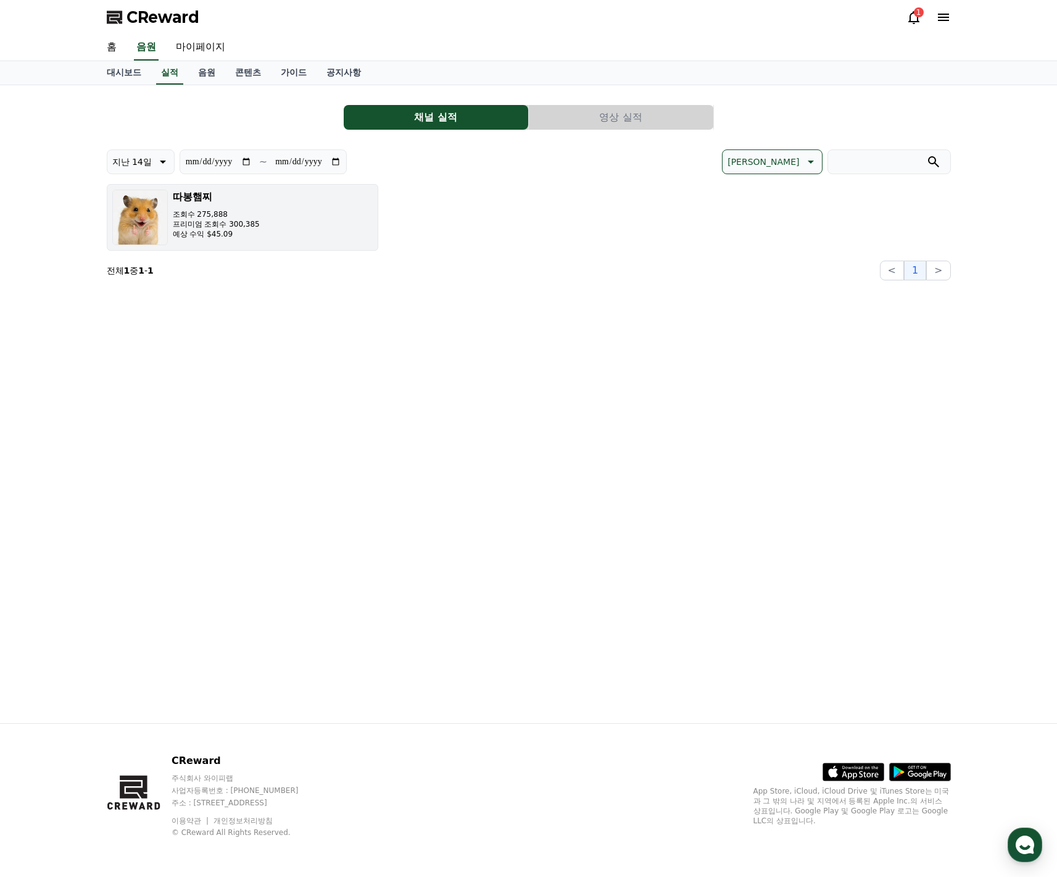
click at [209, 204] on div "따봉햄찌 조회수 275,888 프리미엄 조회수 300,385 예상 수익 $45.09" at bounding box center [216, 218] width 87 height 56
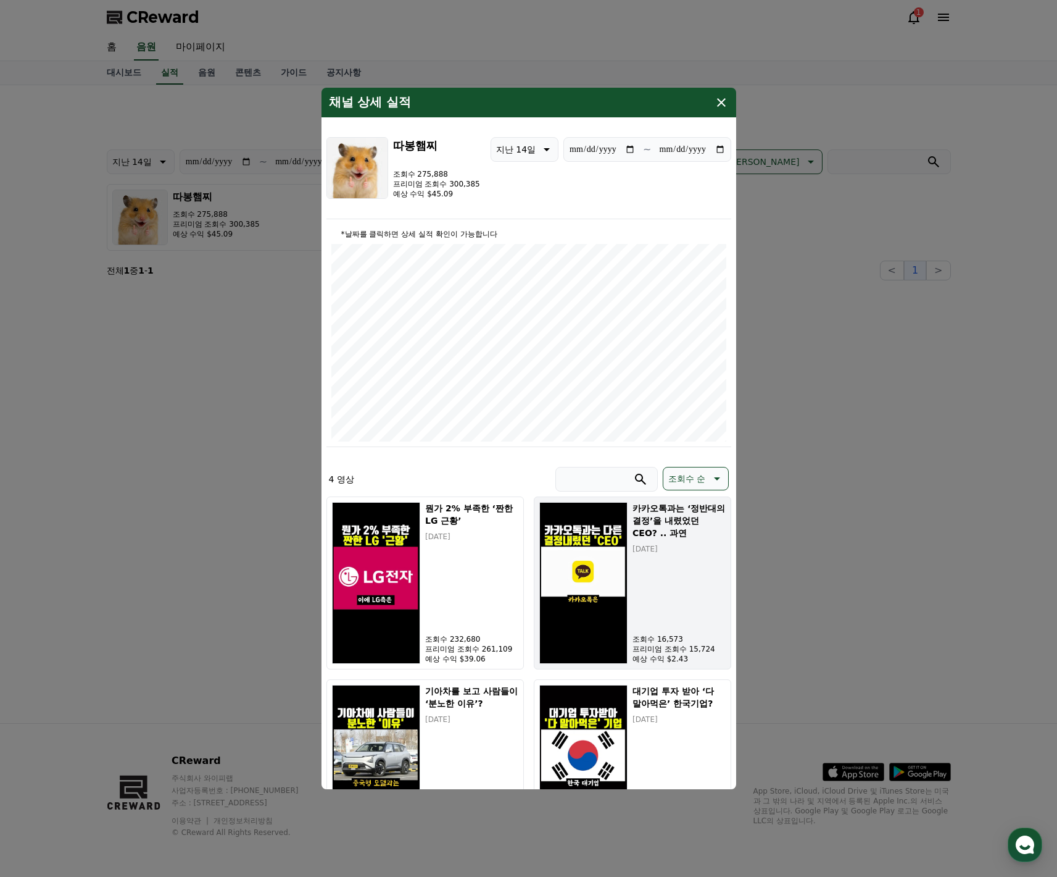
scroll to position [93, 0]
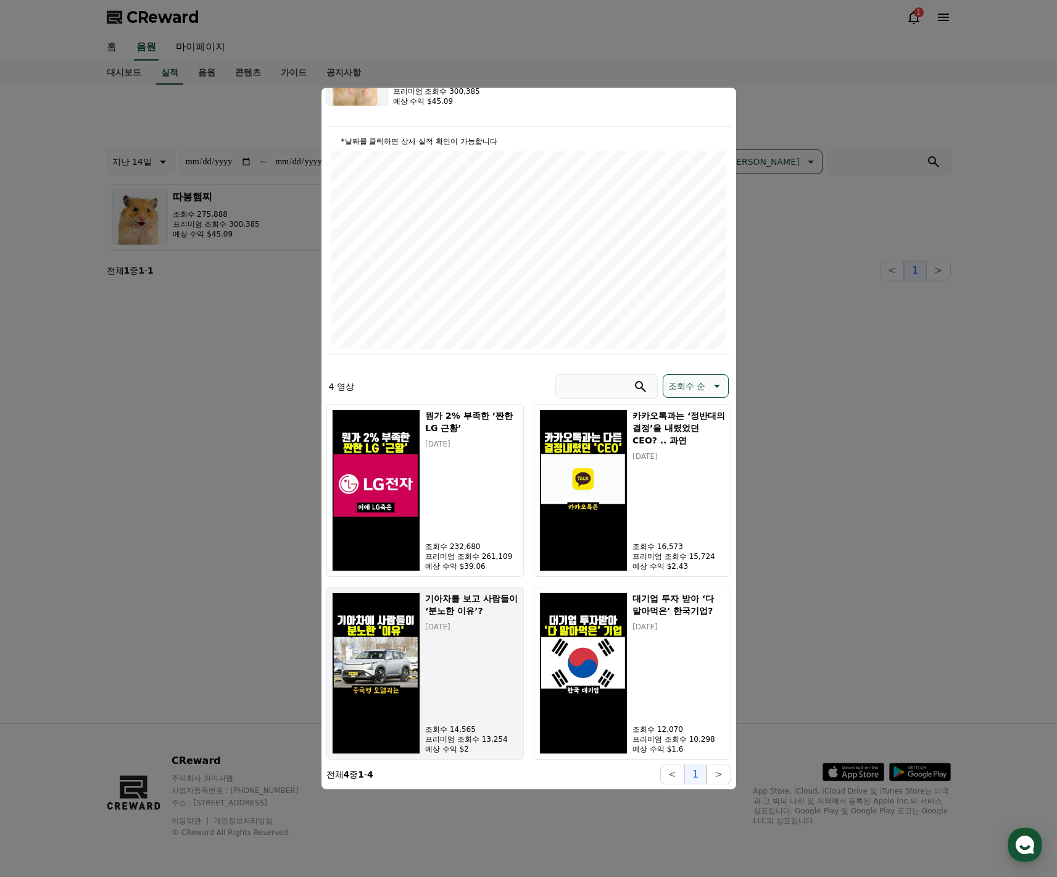
click at [474, 687] on div "기아차를 보고 사람들이 ‘분노한 이유’? 2025-09-30 조회수 14,565 프리미엄 조회수 13,254 예상 수익 $2" at bounding box center [471, 673] width 93 height 162
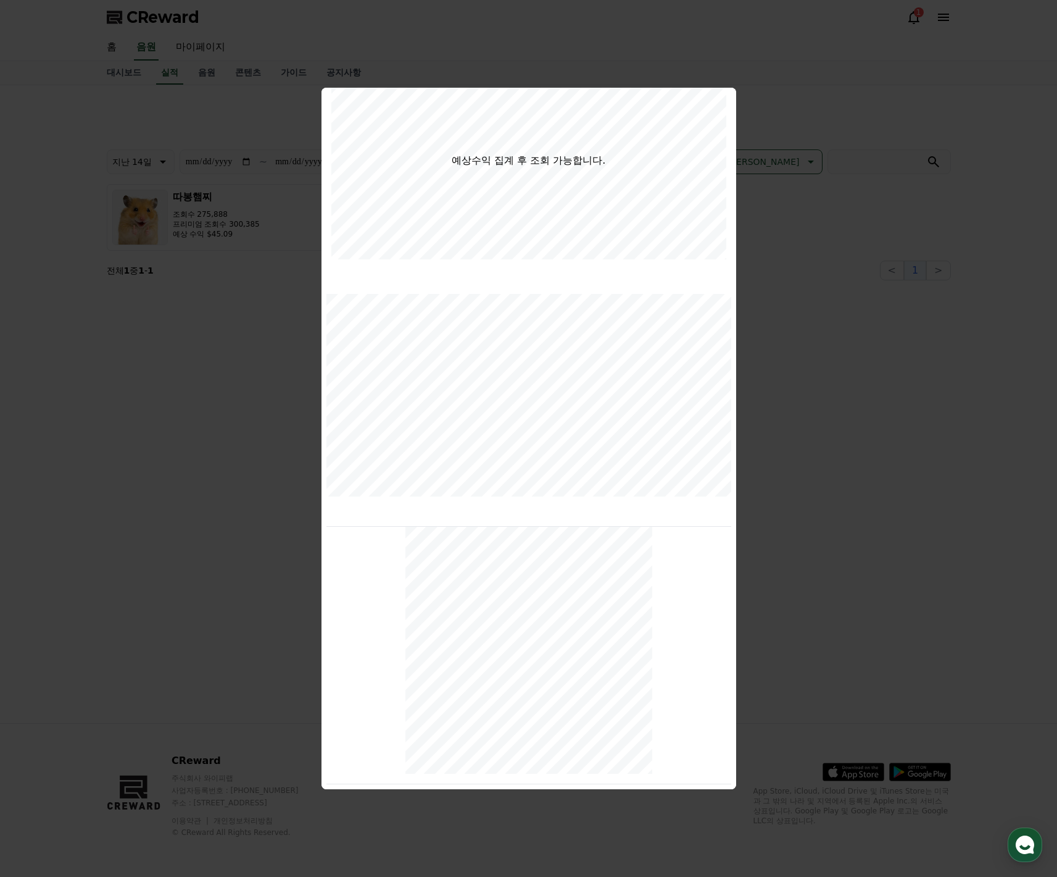
scroll to position [0, 0]
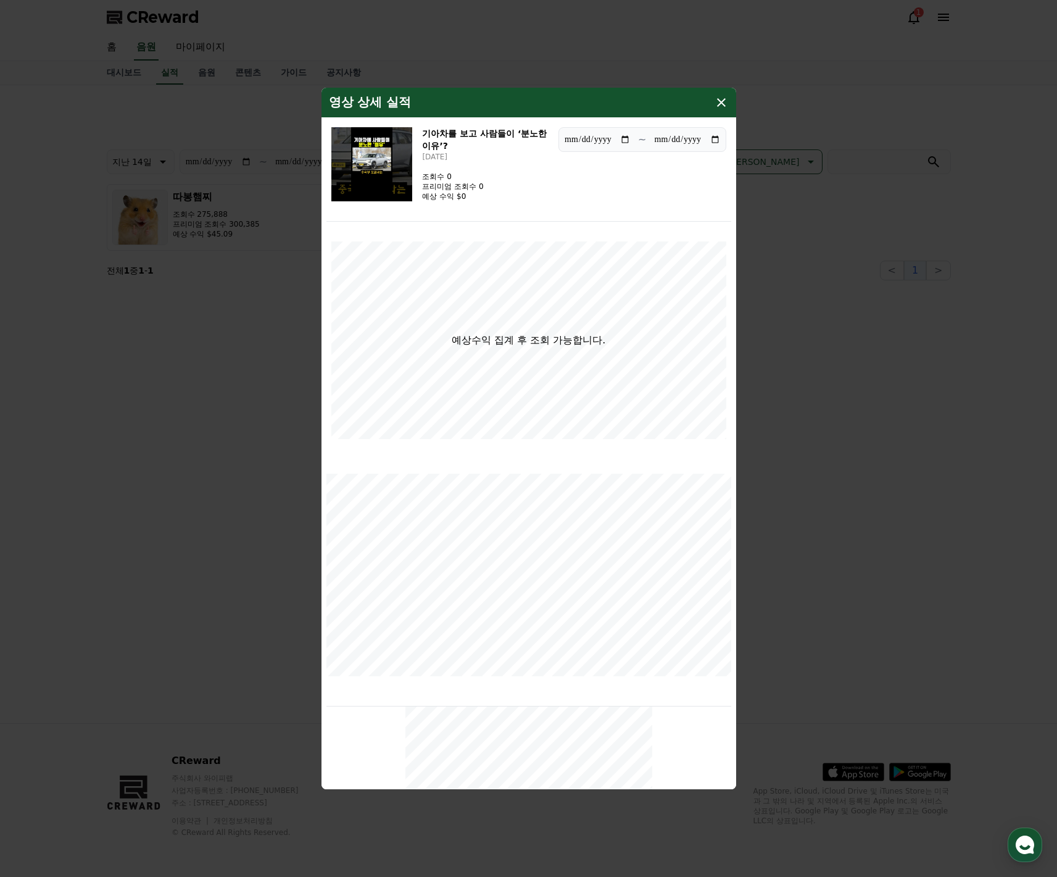
click at [722, 106] on icon "modal" at bounding box center [721, 102] width 15 height 15
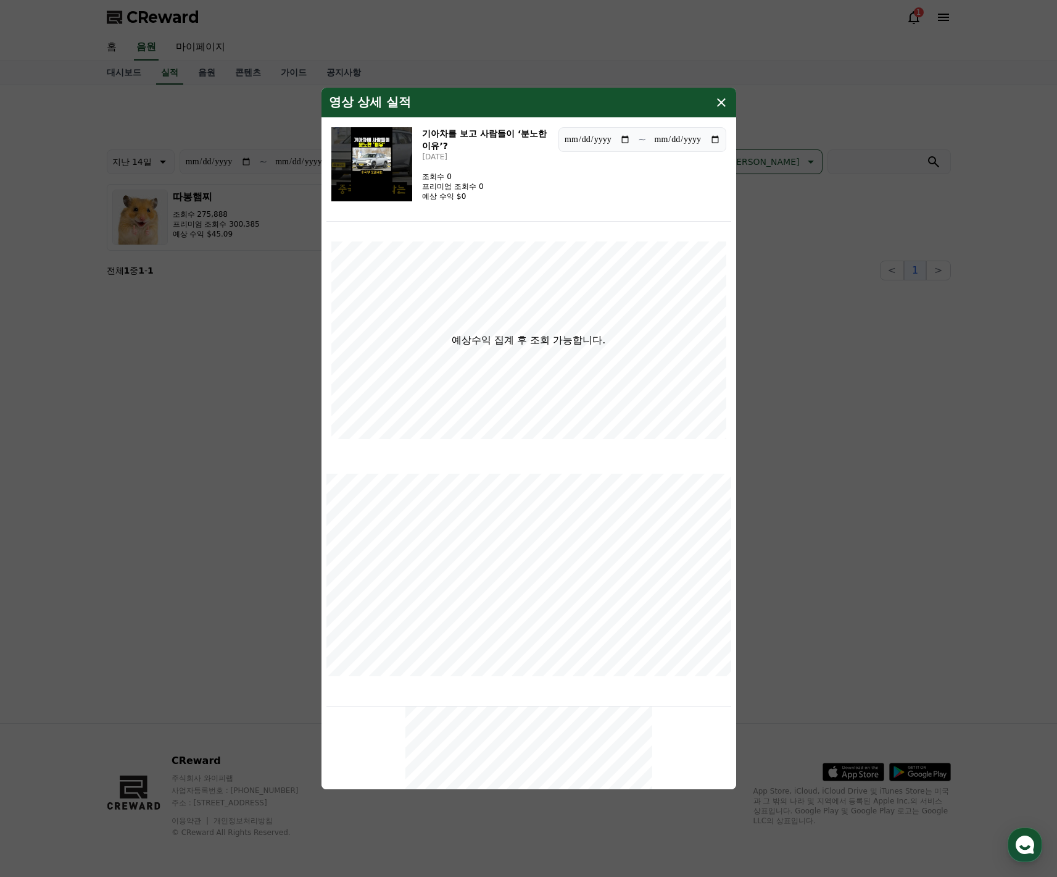
click at [875, 384] on button "close modal" at bounding box center [528, 438] width 1057 height 877
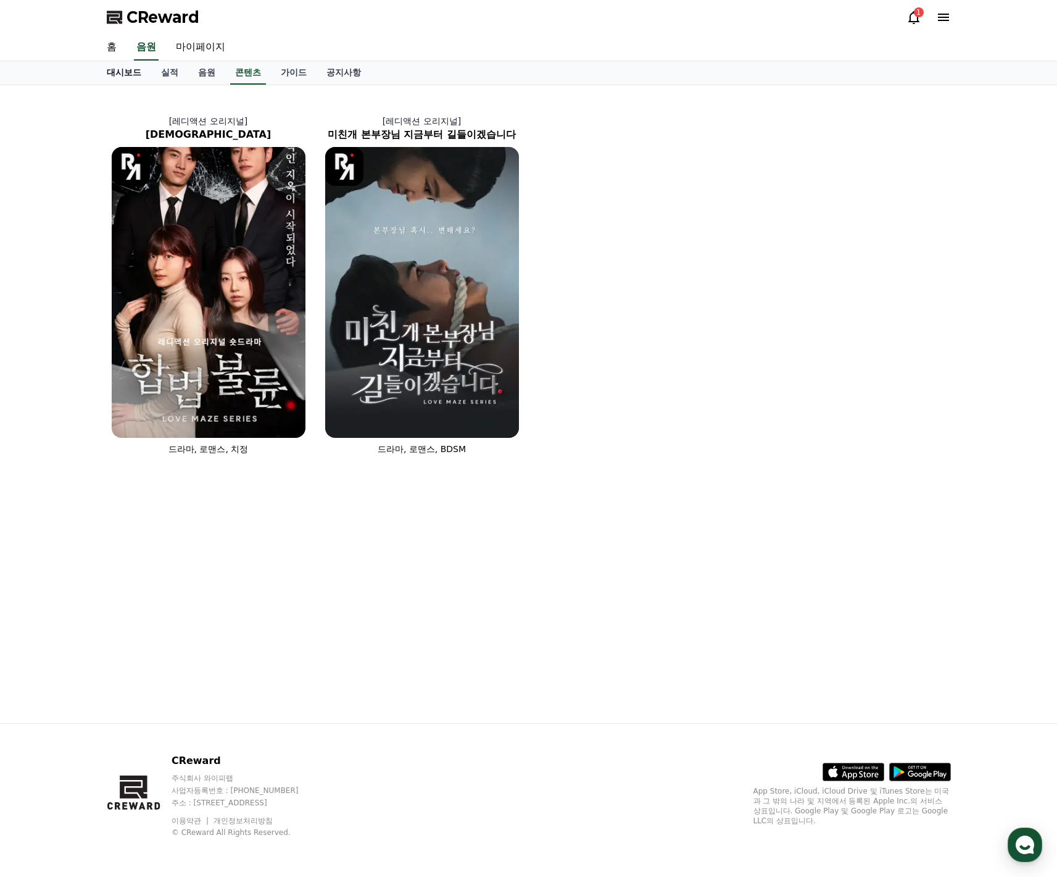
click at [127, 75] on link "대시보드" at bounding box center [124, 72] width 54 height 23
